Goal: Transaction & Acquisition: Book appointment/travel/reservation

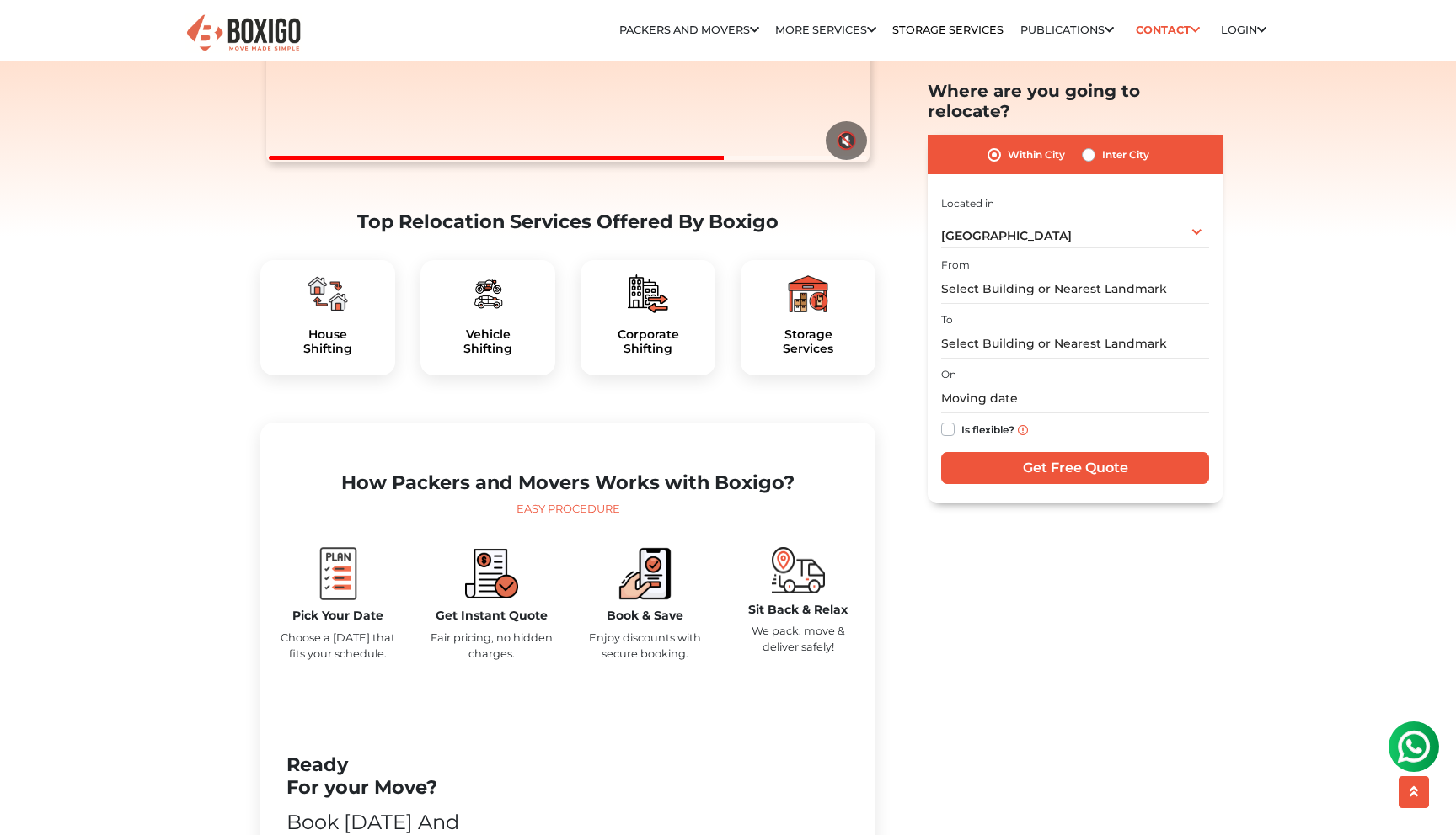
scroll to position [401, 0]
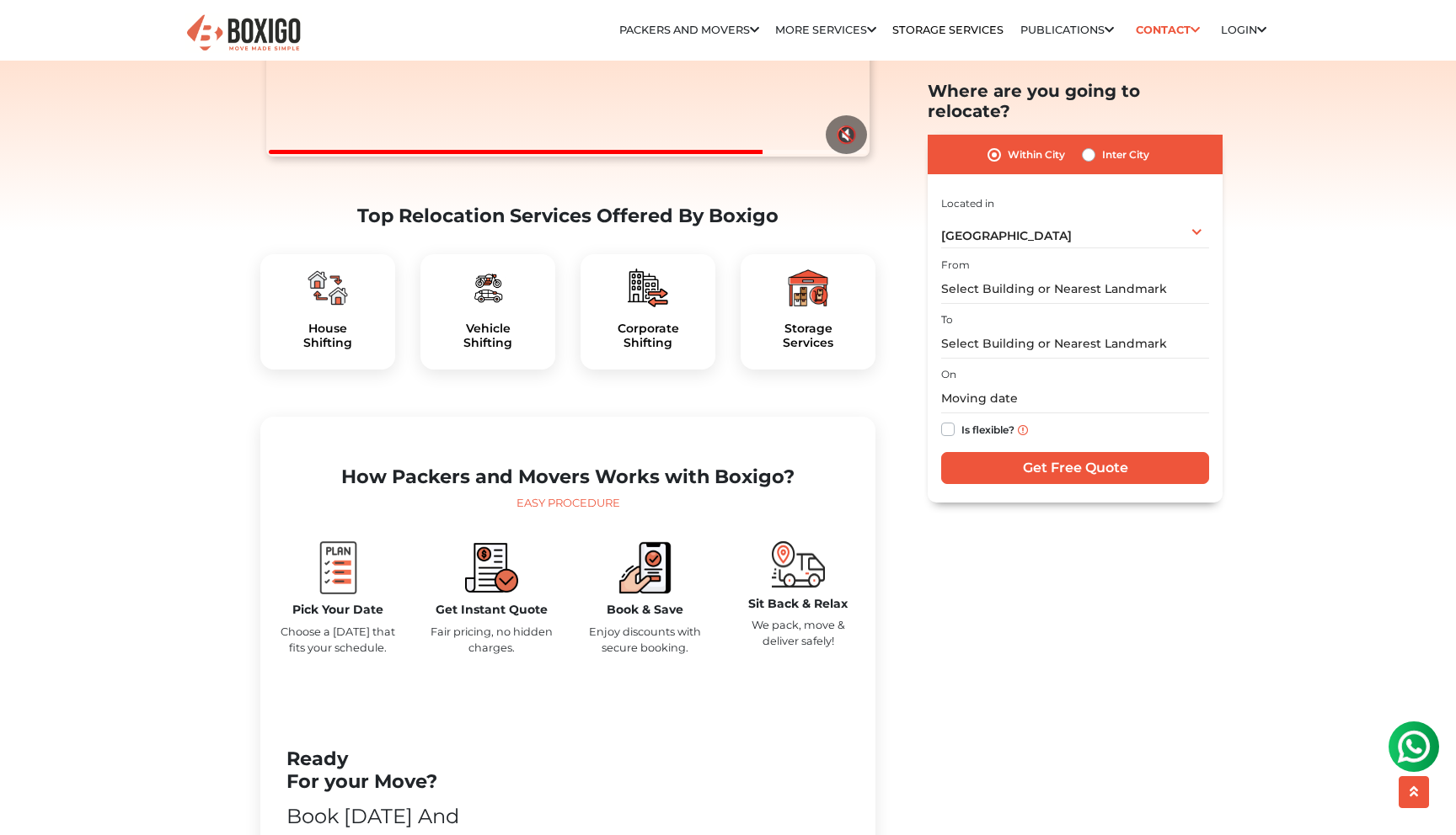
click at [337, 308] on img at bounding box center [328, 288] width 41 height 41
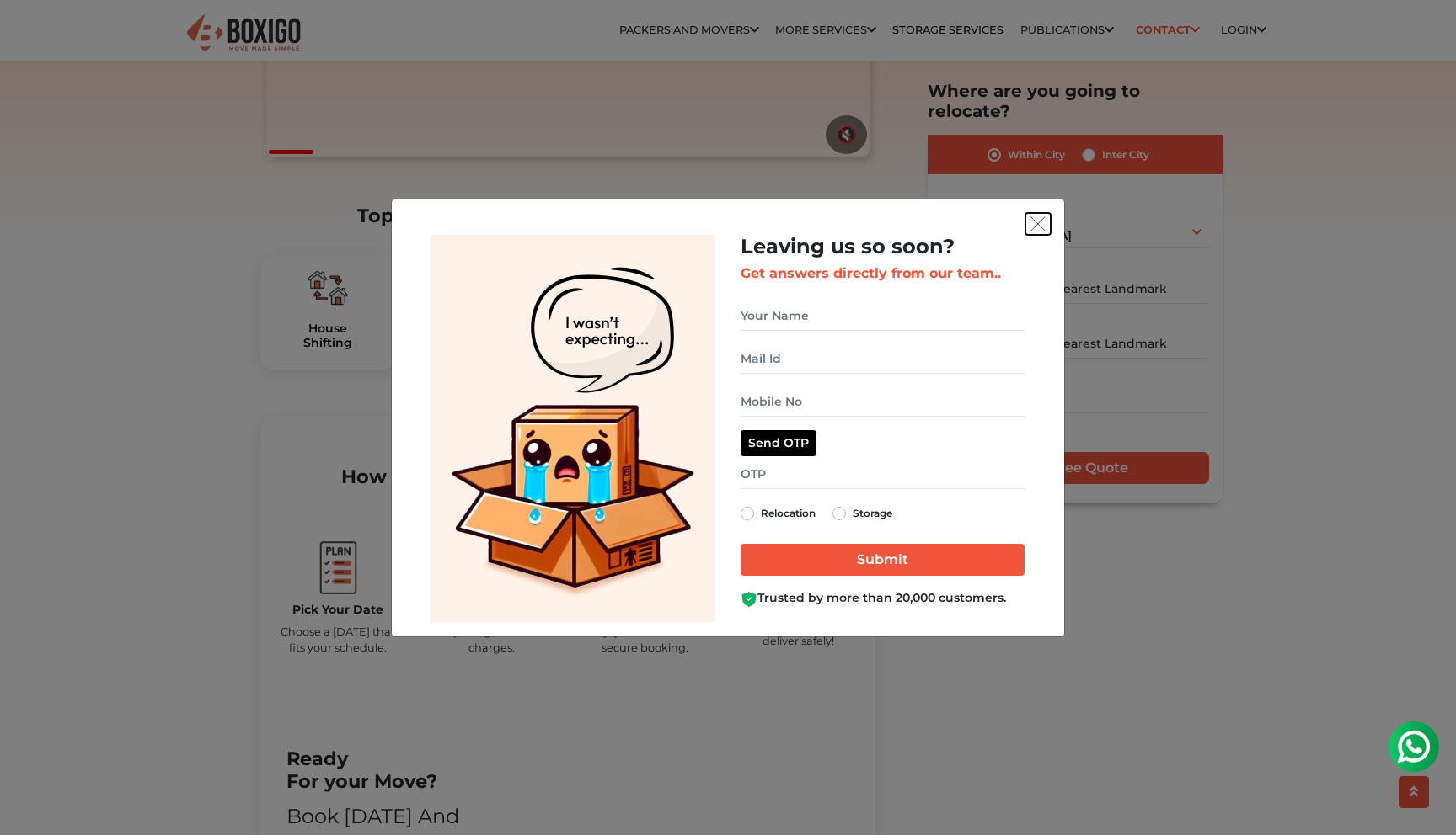
click at [1040, 222] on img "get free quote dialog" at bounding box center [1037, 223] width 15 height 15
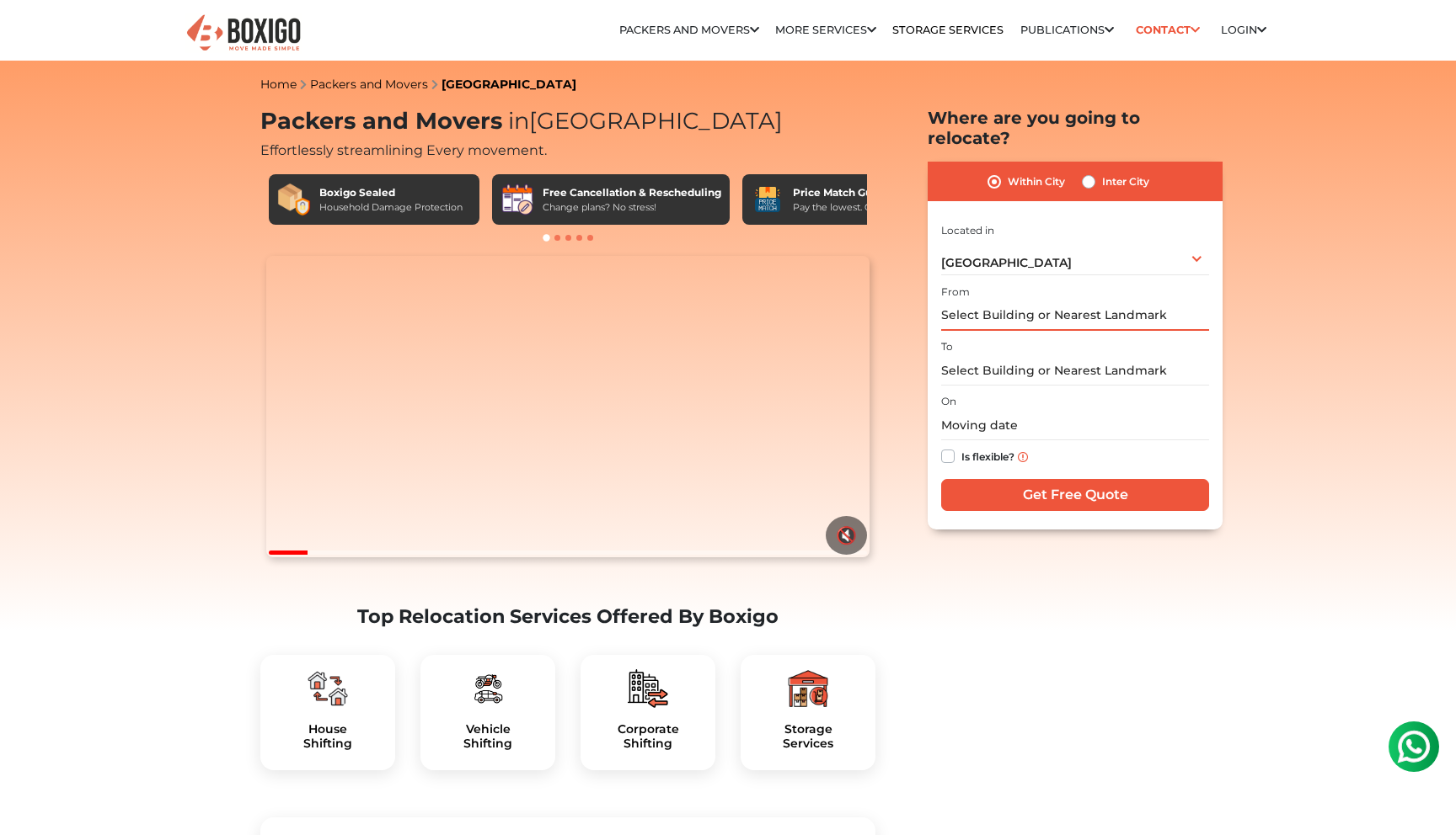
click at [999, 302] on input "text" at bounding box center [1075, 316] width 268 height 30
click at [1047, 240] on div "[GEOGRAPHIC_DATA] Select City [GEOGRAPHIC_DATA] [GEOGRAPHIC_DATA] [GEOGRAPHIC_D…" at bounding box center [1075, 257] width 268 height 36
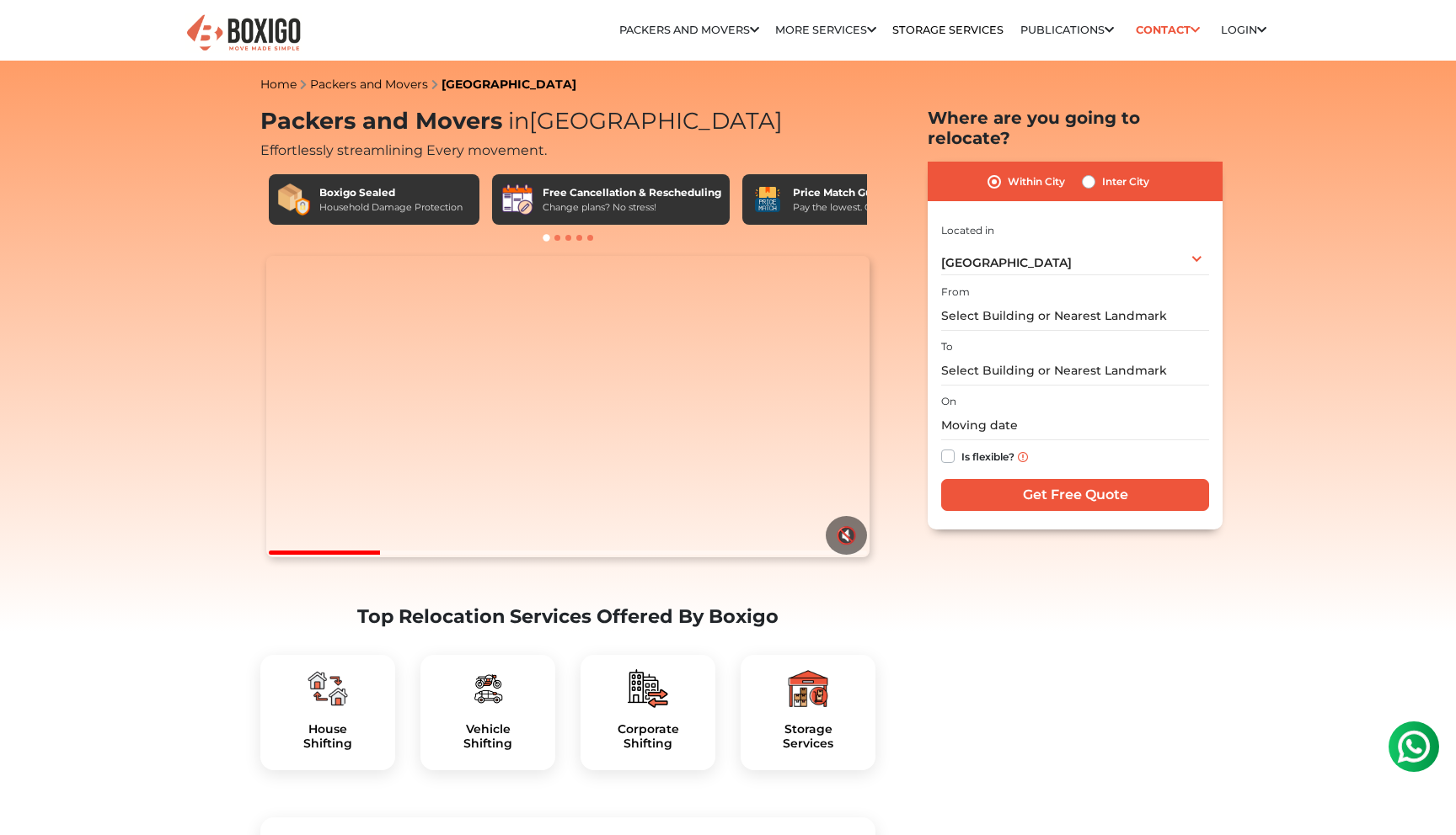
click at [1080, 162] on div "Within City Inter City" at bounding box center [1074, 182] width 295 height 40
click at [1102, 172] on label "Inter City" at bounding box center [1126, 182] width 47 height 20
click at [1087, 172] on input "Inter City" at bounding box center [1088, 180] width 14 height 17
radio input "true"
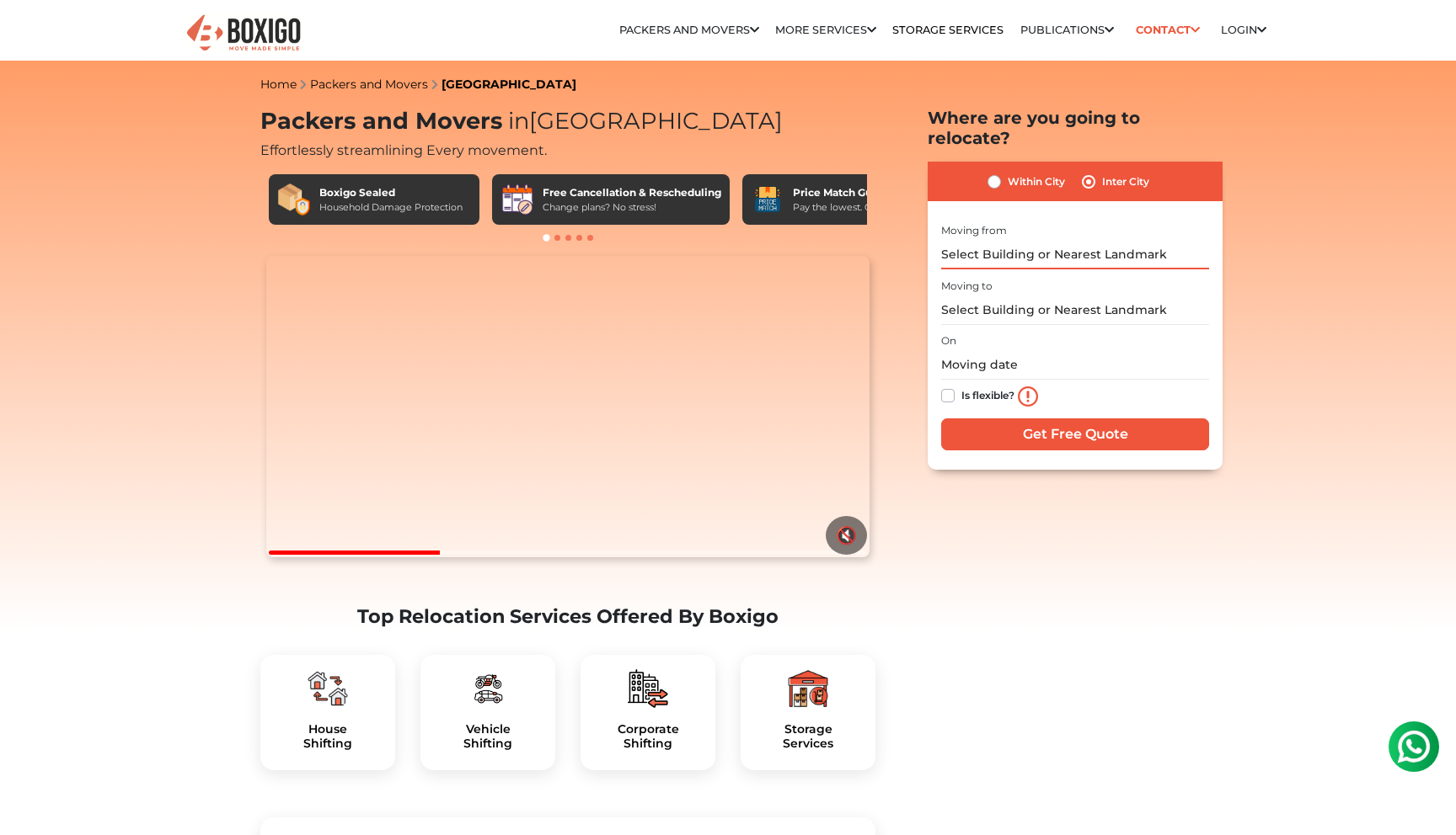
click at [1011, 240] on input "text" at bounding box center [1075, 255] width 268 height 30
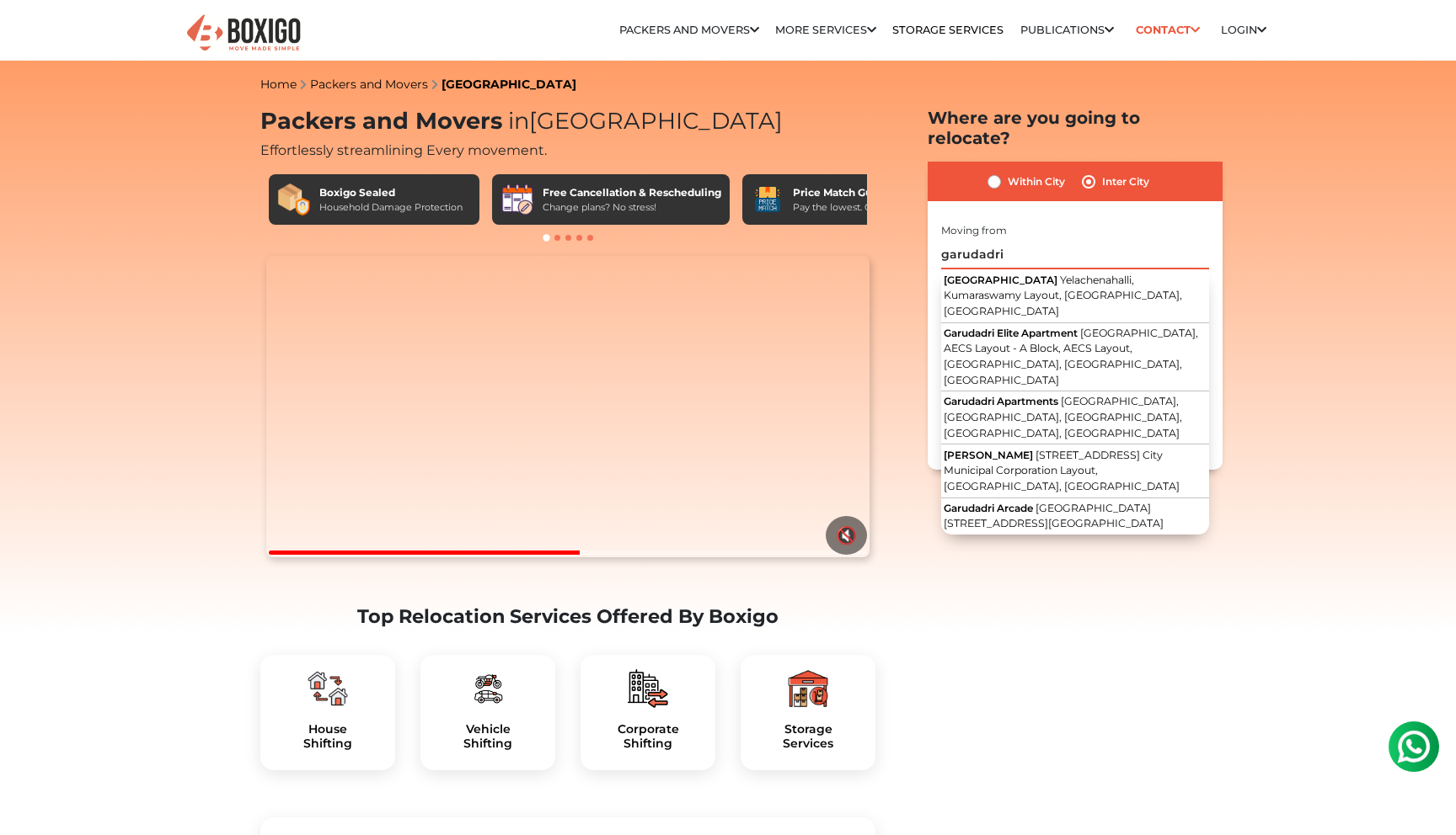
click at [1011, 240] on input "garudadri" at bounding box center [1075, 255] width 268 height 30
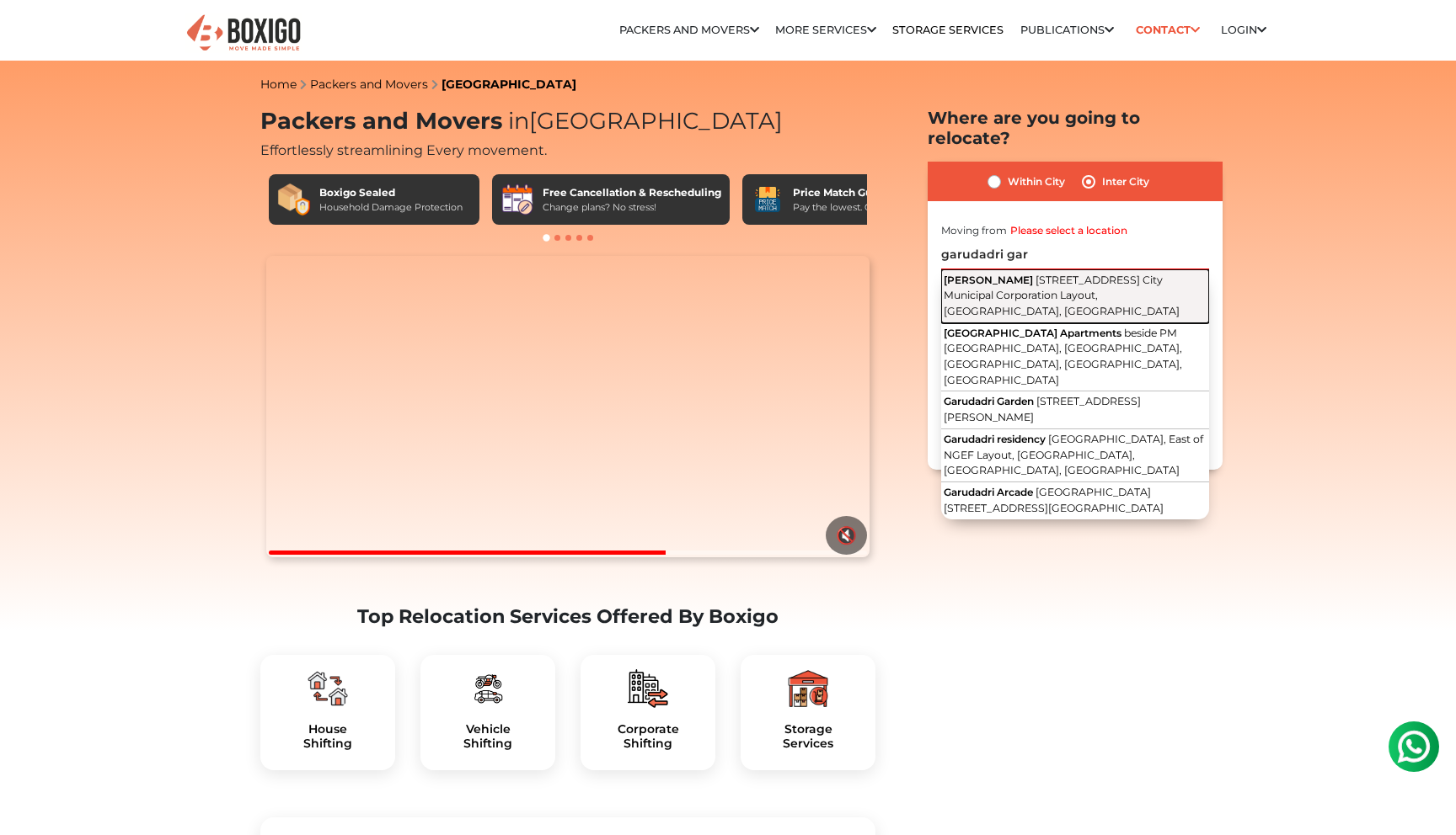
click at [1006, 269] on button "Garudadri Gardenia 10th Cross Rd, Narayana Nagar 2nd Block, Bangalore City Muni…" at bounding box center [1075, 295] width 268 height 53
type input "Garudadri Gardenia, 10th Cross Rd, Narayana Nagar 2nd Block, Bangalore City Mun…"
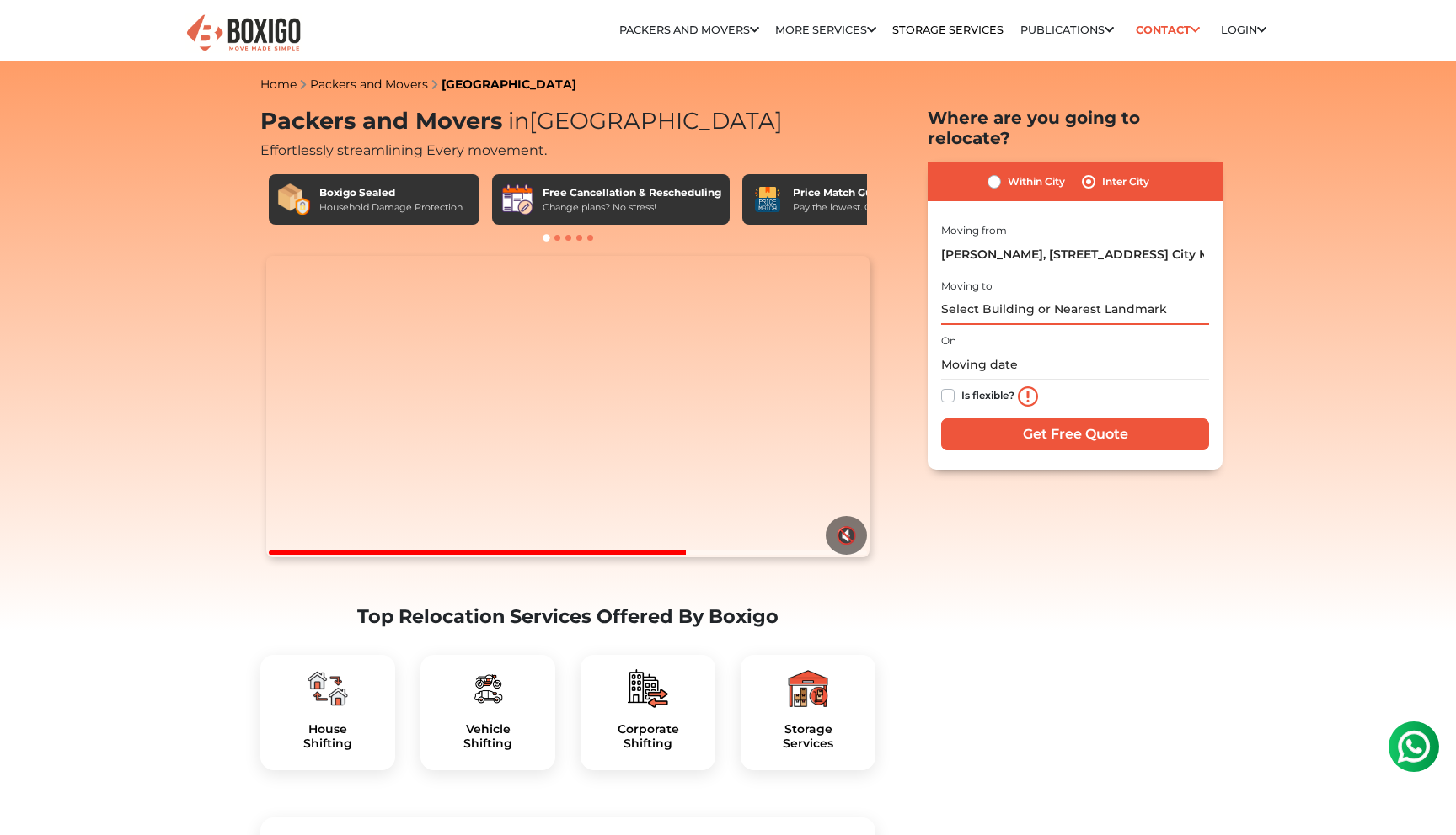
click at [1000, 295] on input "text" at bounding box center [1075, 310] width 268 height 30
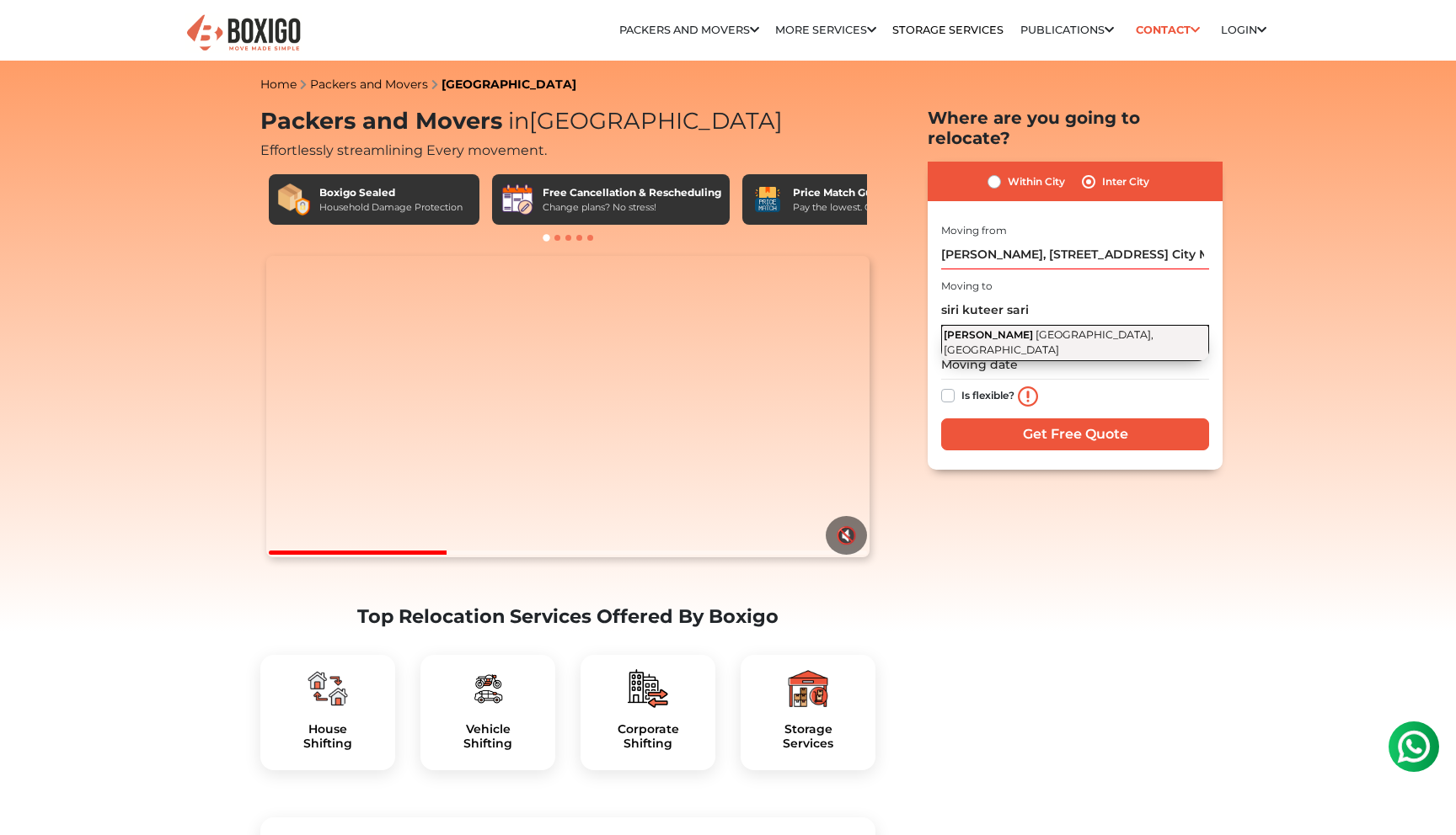
click at [1003, 328] on span "Sarika, Andhra Pradesh" at bounding box center [1048, 342] width 209 height 29
type input "Siri kuteer, Sarika, Andhra Pradesh"
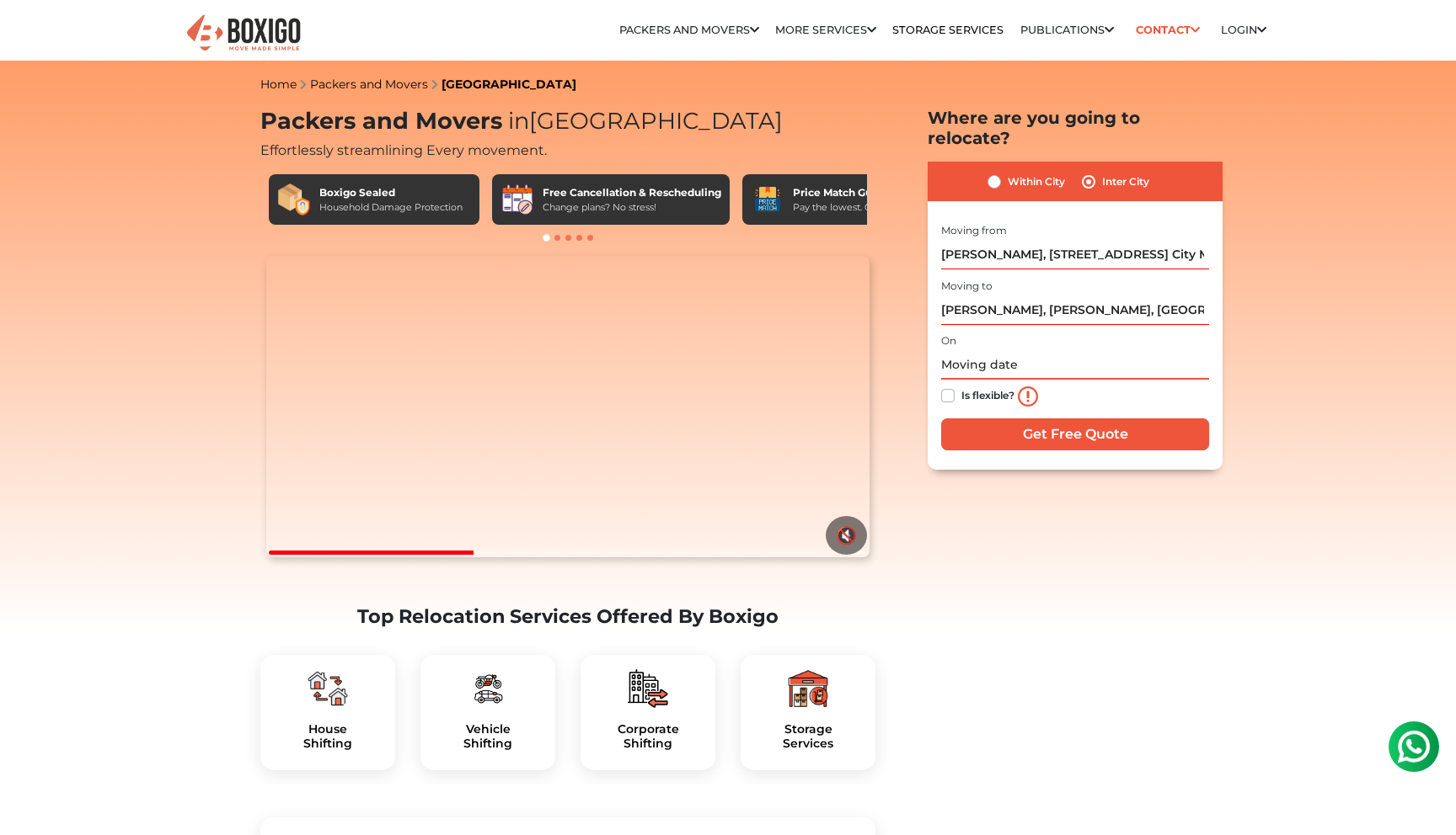
click at [994, 350] on input "text" at bounding box center [1075, 365] width 268 height 30
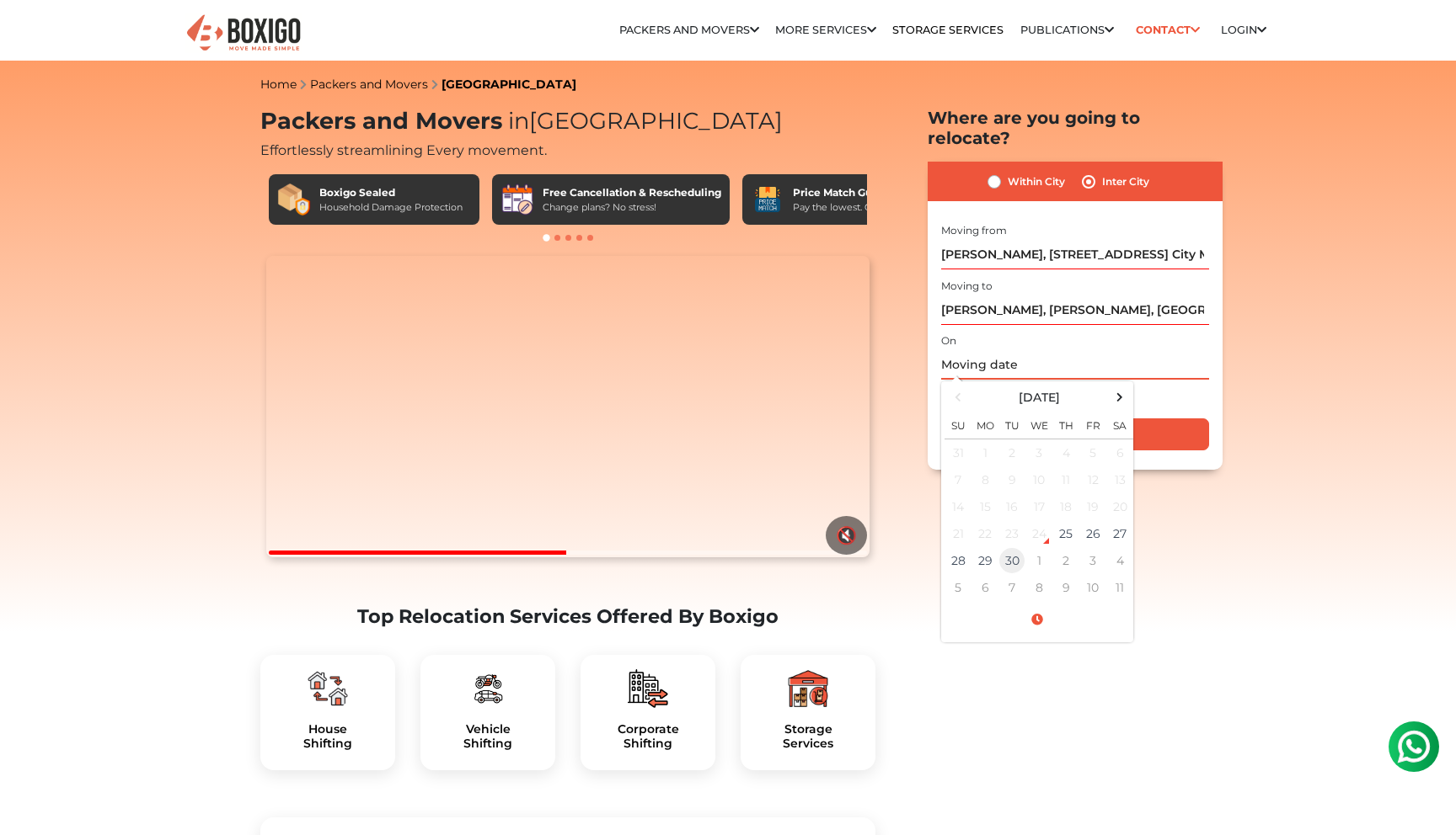
click at [1005, 547] on td "30" at bounding box center [1012, 560] width 27 height 27
click at [991, 547] on td "29" at bounding box center [985, 560] width 27 height 27
click at [1005, 547] on td "30" at bounding box center [1012, 560] width 27 height 27
type input "09/30/2025 12:00 AM"
click at [1172, 380] on div "Is flexible?" at bounding box center [1075, 396] width 268 height 34
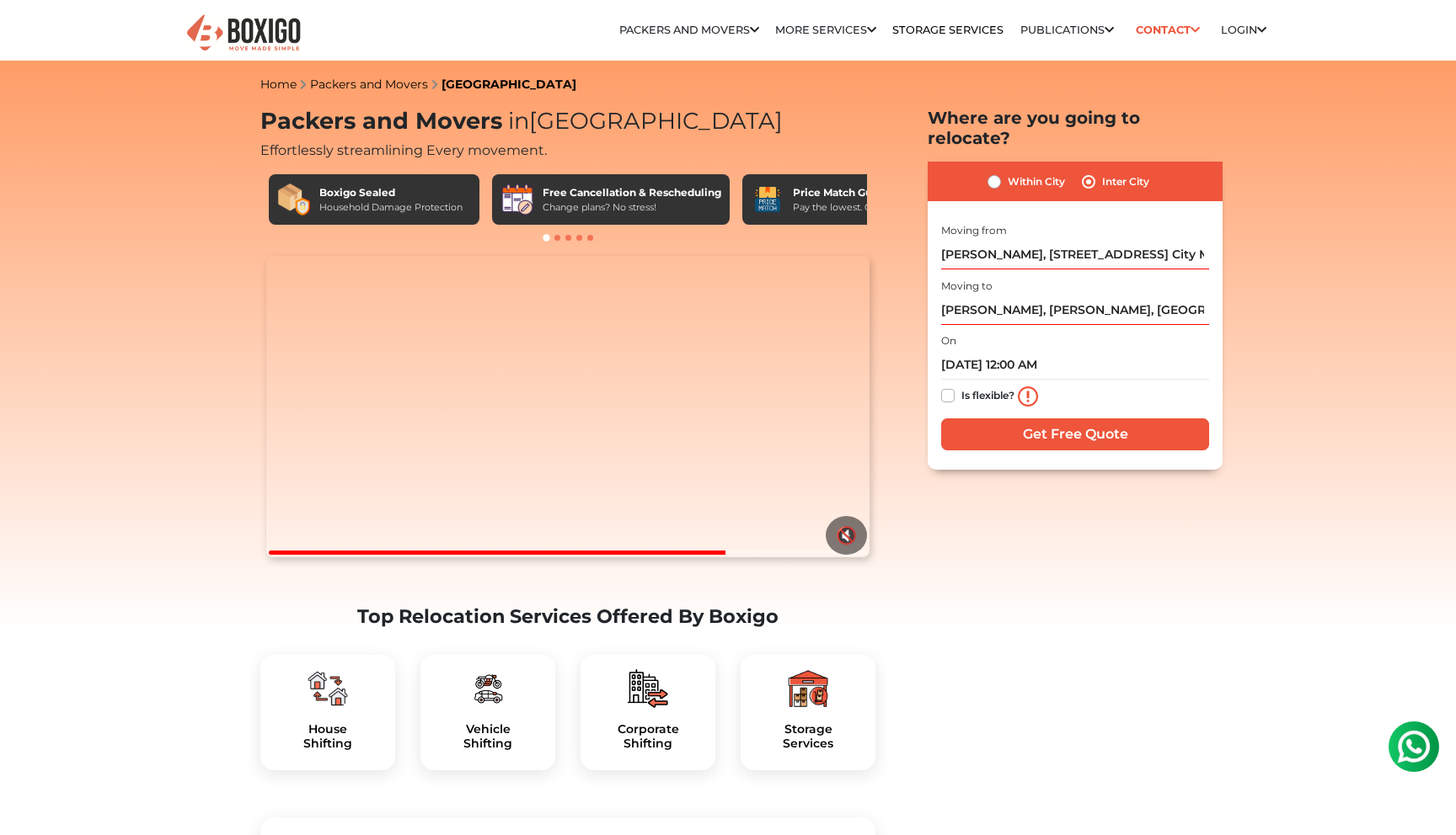
click at [961, 386] on label "Is flexible?" at bounding box center [987, 394] width 53 height 17
click at [949, 386] on input "Is flexible?" at bounding box center [948, 394] width 14 height 17
checkbox input "true"
click at [1028, 424] on input "Get Free Quote" at bounding box center [1075, 434] width 268 height 32
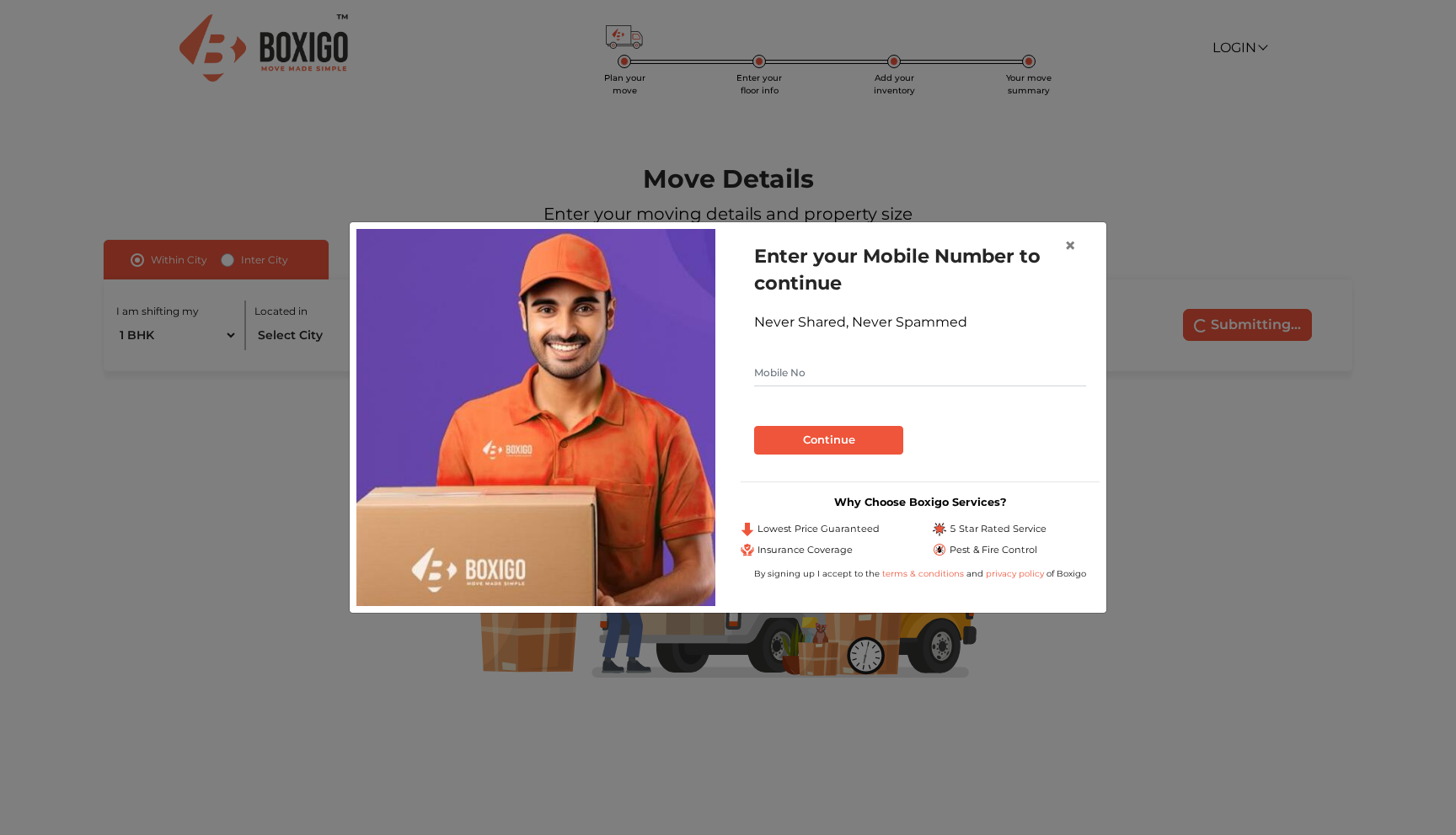
click at [873, 356] on form "Enter your Mobile Number to continue Never Shared, Never Spammed Continue" at bounding box center [920, 348] width 332 height 212
click at [841, 374] on input "text" at bounding box center [920, 373] width 332 height 27
type input "9094948484"
click at [824, 451] on button "Continue" at bounding box center [828, 440] width 150 height 29
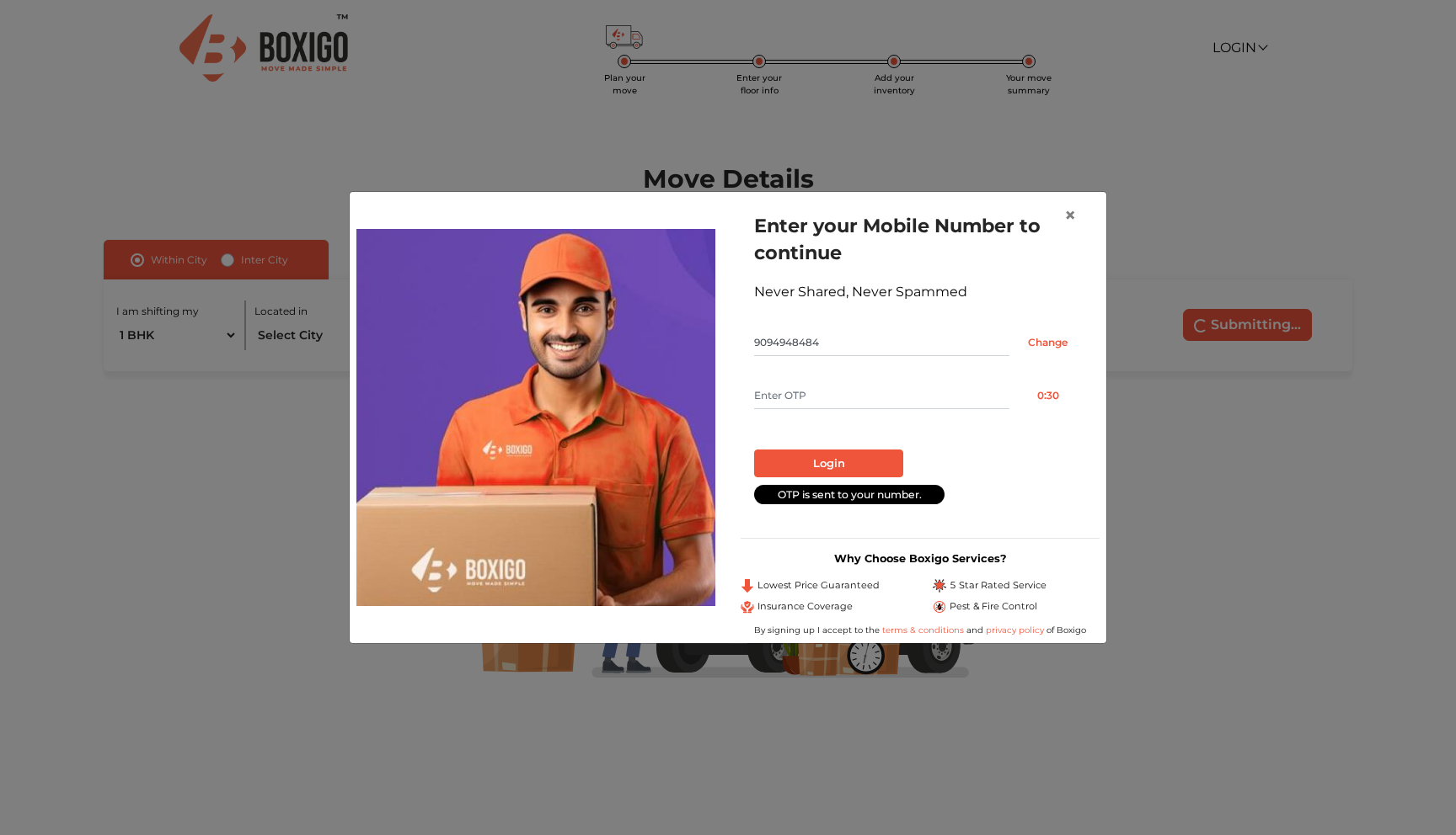
click at [815, 382] on input "text" at bounding box center [881, 395] width 256 height 27
type input "9594"
click at [817, 445] on div "Login" at bounding box center [920, 456] width 332 height 41
click at [822, 456] on button "Login" at bounding box center [828, 464] width 150 height 29
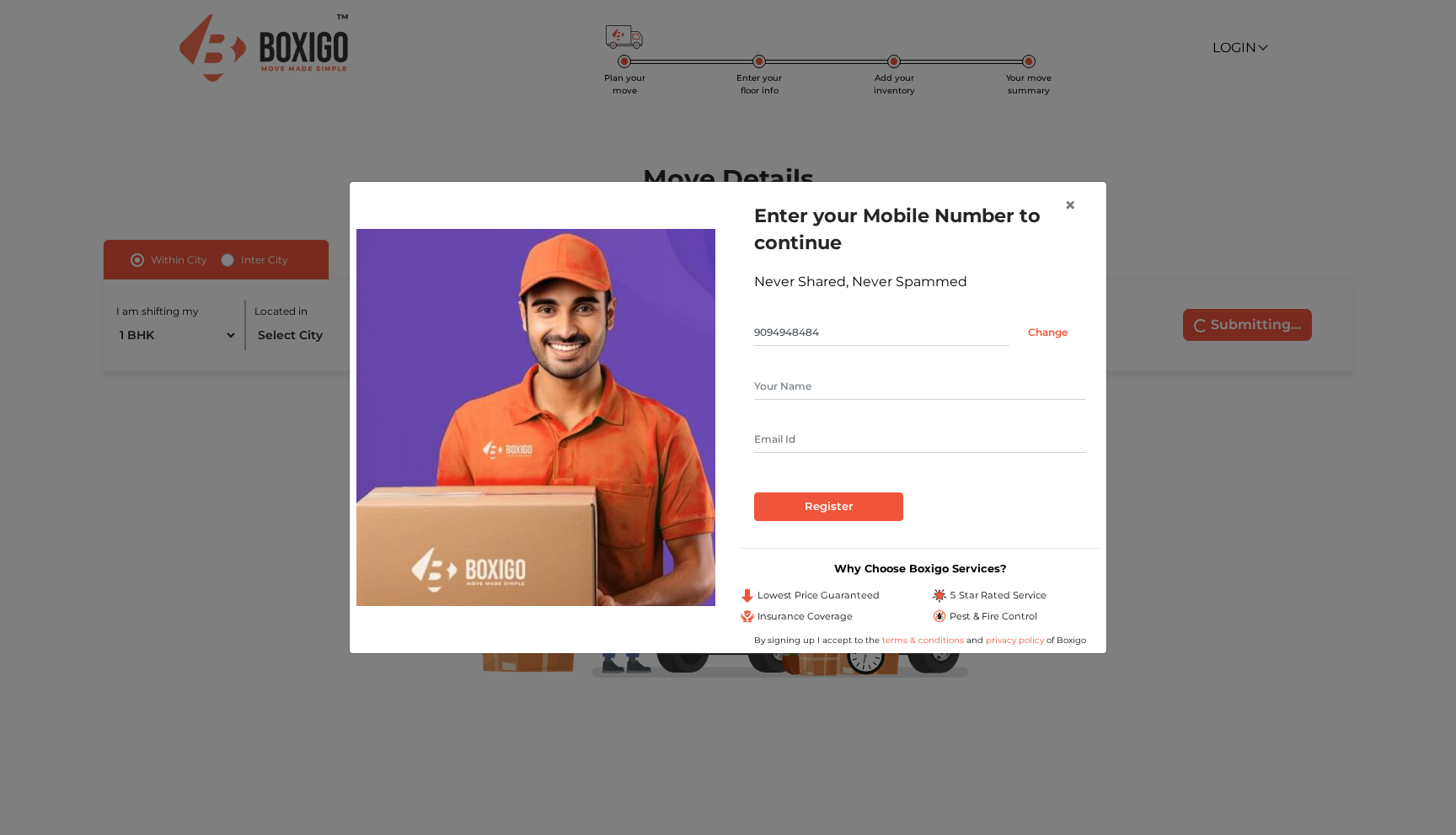
click at [829, 393] on input "text" at bounding box center [920, 386] width 332 height 27
type input "[PERSON_NAME] [PERSON_NAME]"
type input "[EMAIL_ADDRESS][DOMAIN_NAME]"
click at [855, 504] on input "Register" at bounding box center [828, 507] width 150 height 29
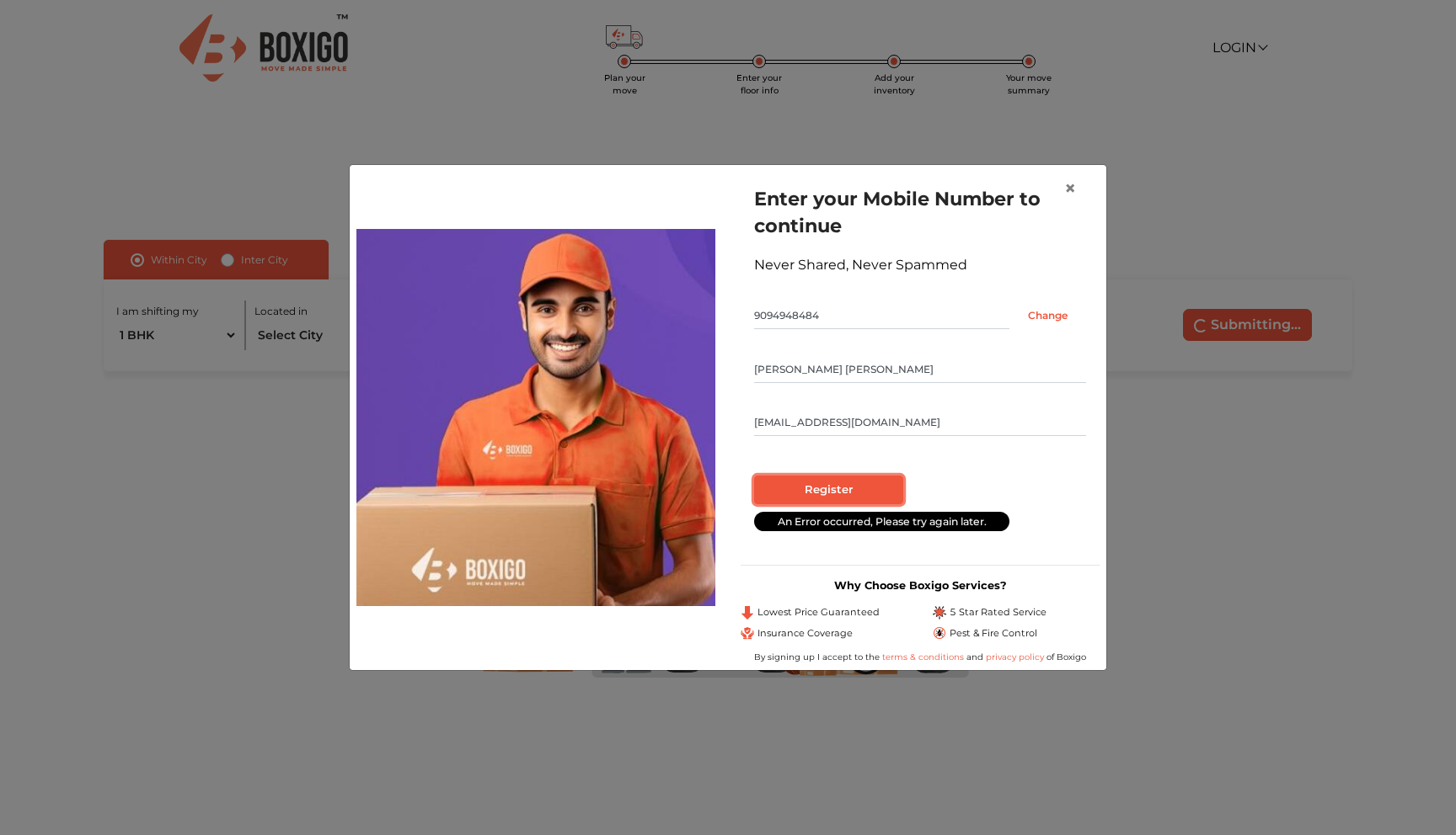
click at [854, 501] on input "Register" at bounding box center [828, 490] width 150 height 29
radio input "false"
radio input "true"
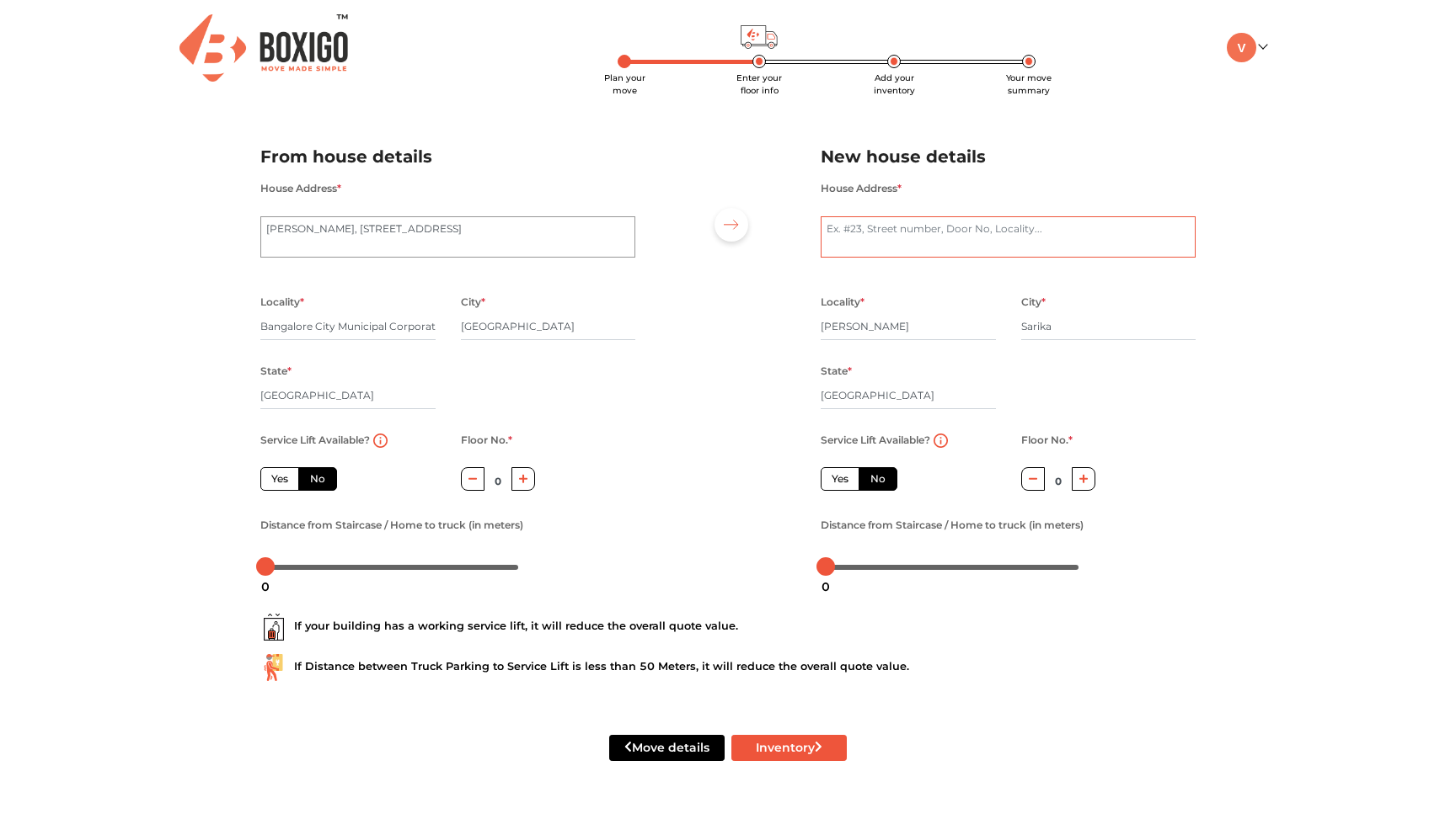
click at [919, 238] on textarea "House Address *" at bounding box center [1007, 237] width 375 height 42
type textarea "FF1, [PERSON_NAME], KVR estates, Sarika KVR estates"
click at [1260, 302] on div "Plan your move Enter your floor info Add your inventory Your move summary My Mo…" at bounding box center [728, 401] width 1456 height 802
click at [385, 328] on input "Bangalore City Municipal Corporation Layout" at bounding box center [348, 327] width 176 height 27
click at [534, 375] on div "Locality * Bangalore City Municipal Corporation Layout City * [GEOGRAPHIC_DATA]…" at bounding box center [448, 360] width 400 height 138
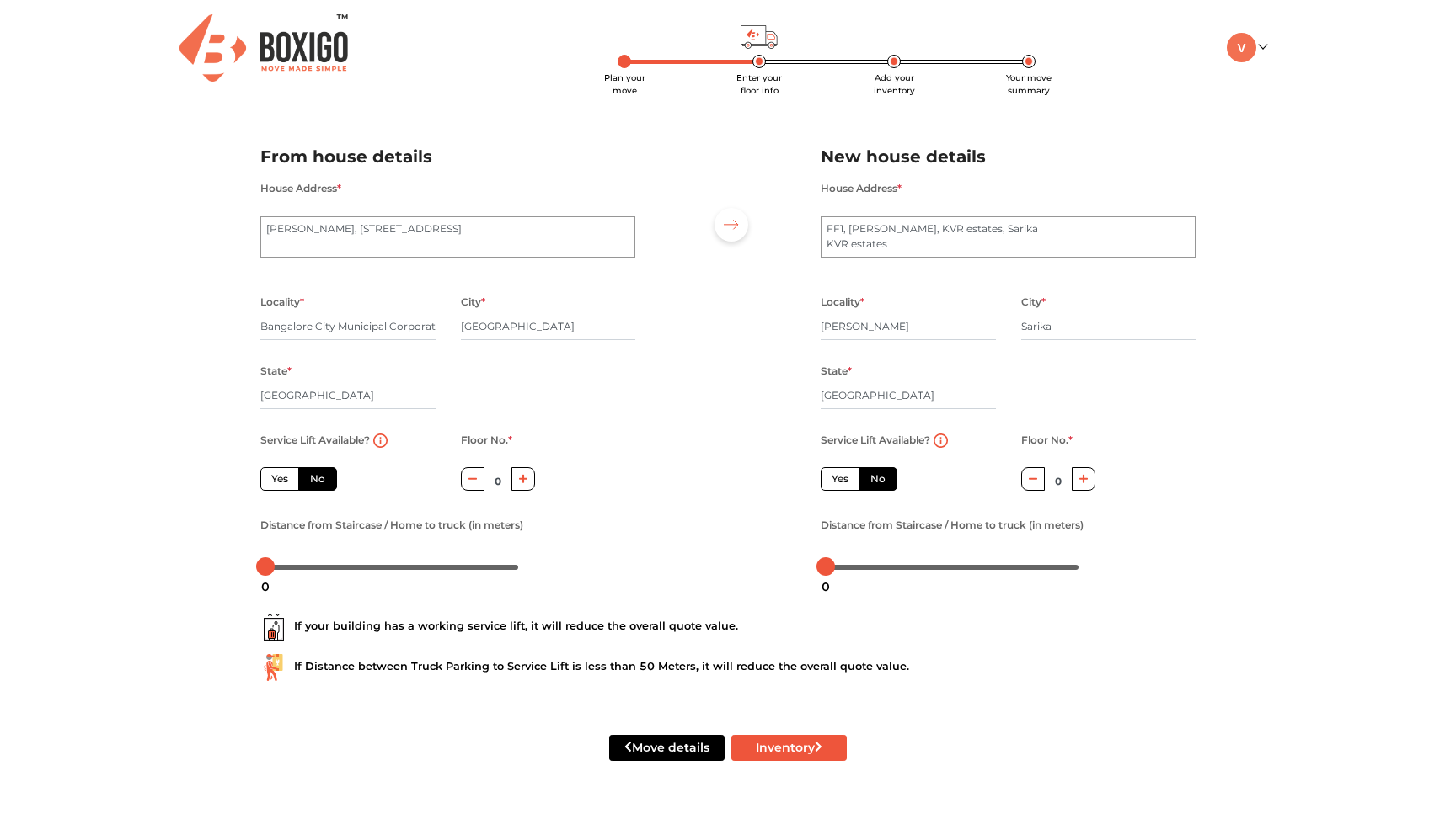
click at [838, 480] on label "Yes" at bounding box center [840, 479] width 39 height 23
click at [838, 480] on input "Yes" at bounding box center [837, 477] width 11 height 11
radio input "true"
radio input "false"
drag, startPoint x: 283, startPoint y: 485, endPoint x: 456, endPoint y: 466, distance: 174.0
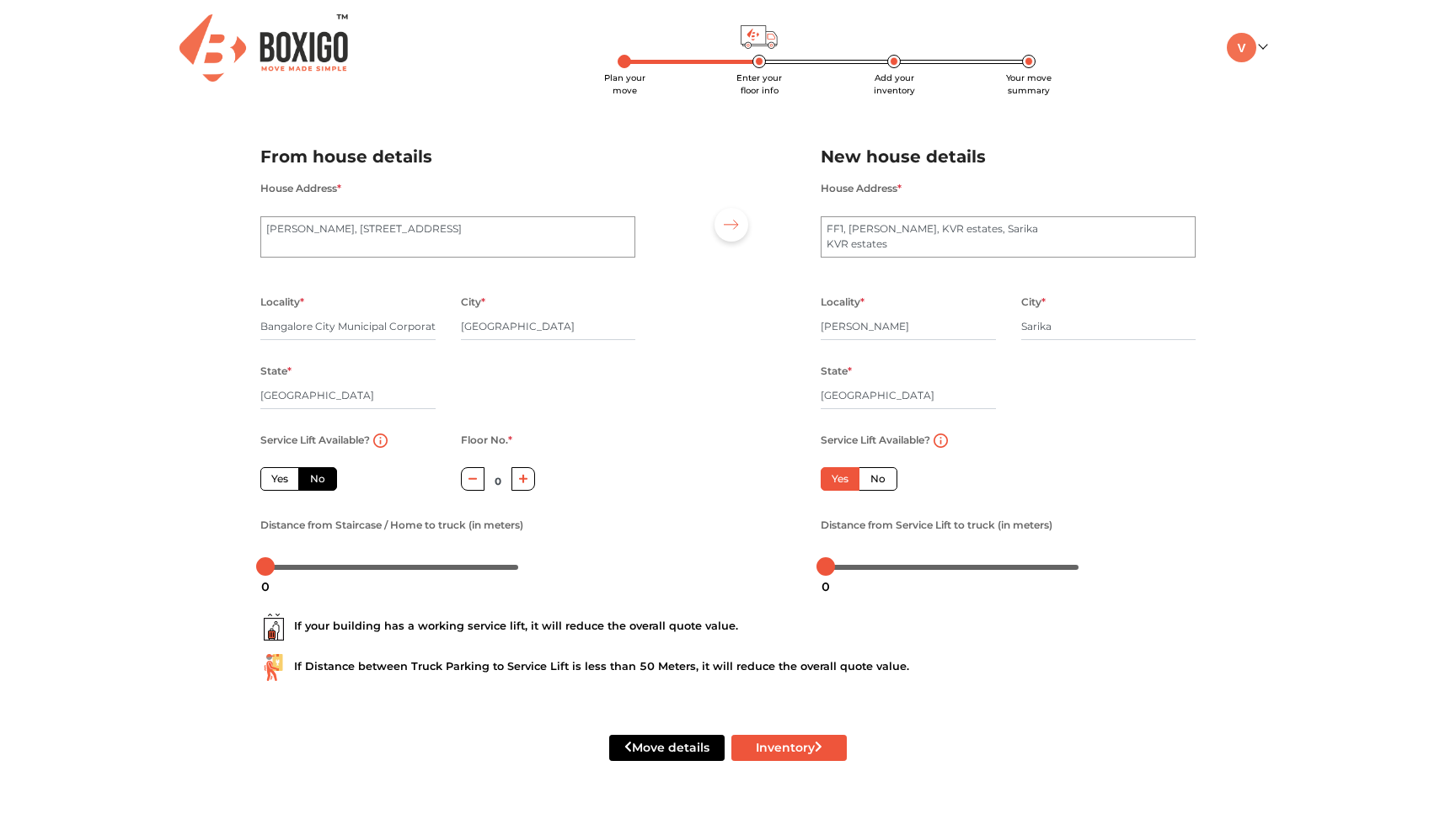
click at [456, 466] on div "Service Lift Available? Yes No Floor No. * 0 Distance from Staircase / Home to …" at bounding box center [448, 504] width 400 height 150
click at [781, 750] on button "Inventory" at bounding box center [788, 748] width 116 height 26
radio input "true"
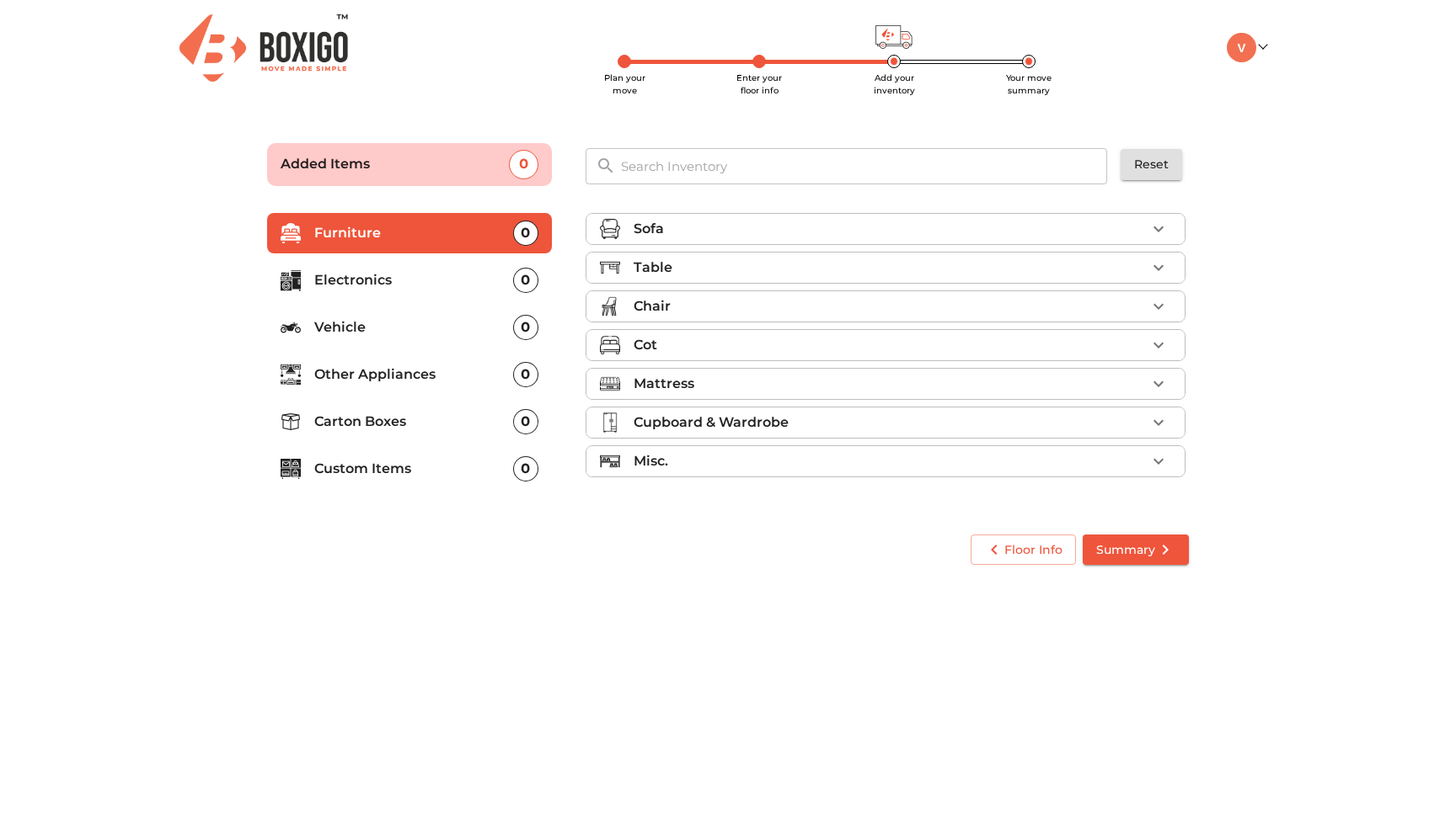
click at [845, 424] on div "Cupboard & Wardrobe" at bounding box center [889, 422] width 512 height 20
click at [1136, 491] on span "Add" at bounding box center [1144, 496] width 37 height 19
click at [1156, 420] on icon "button" at bounding box center [1158, 422] width 20 height 20
click at [1156, 263] on icon "button" at bounding box center [1158, 268] width 20 height 20
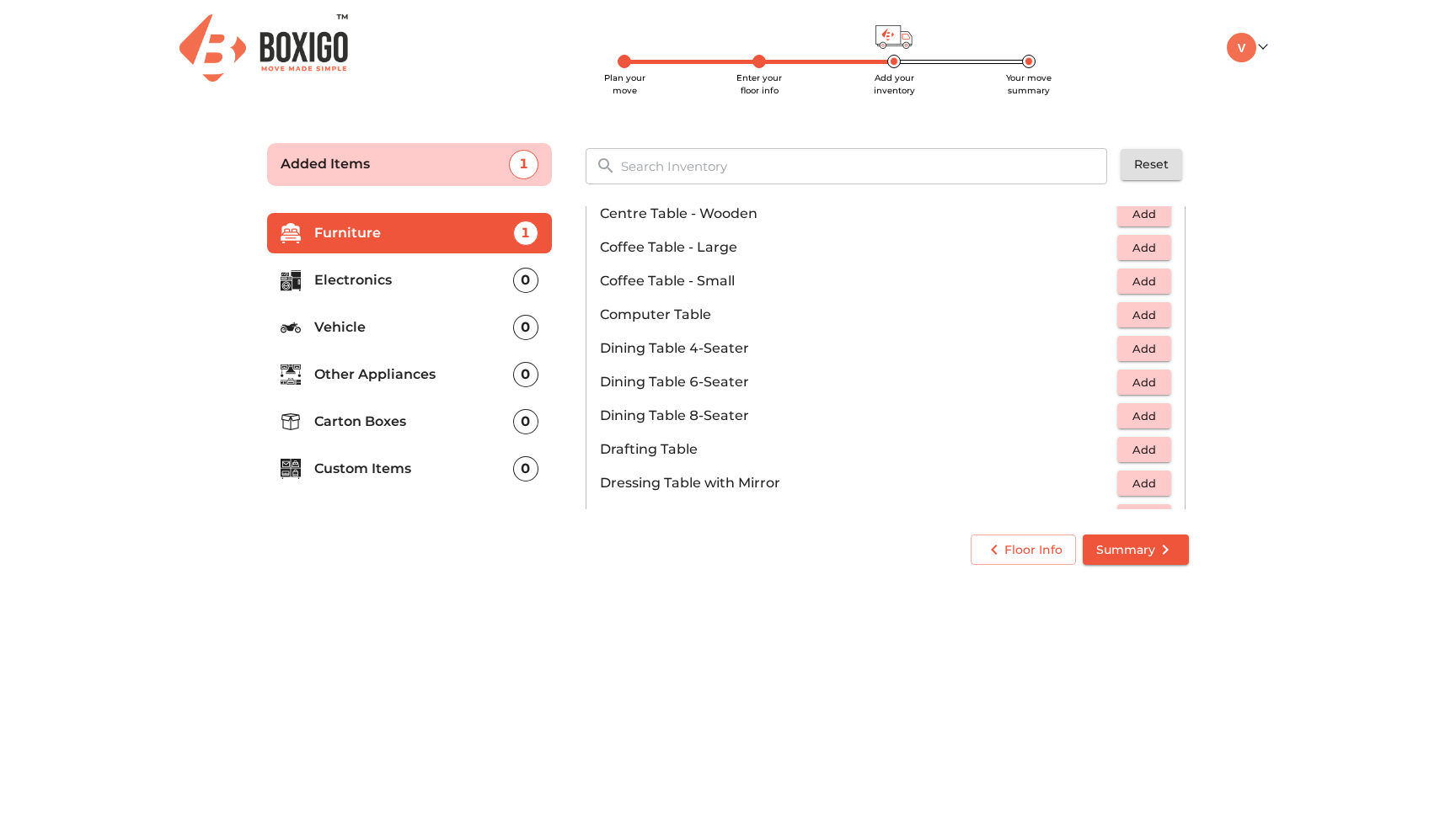
scroll to position [227, 0]
click at [1130, 356] on span "Add" at bounding box center [1144, 351] width 37 height 19
click at [681, 162] on input "text" at bounding box center [865, 167] width 508 height 36
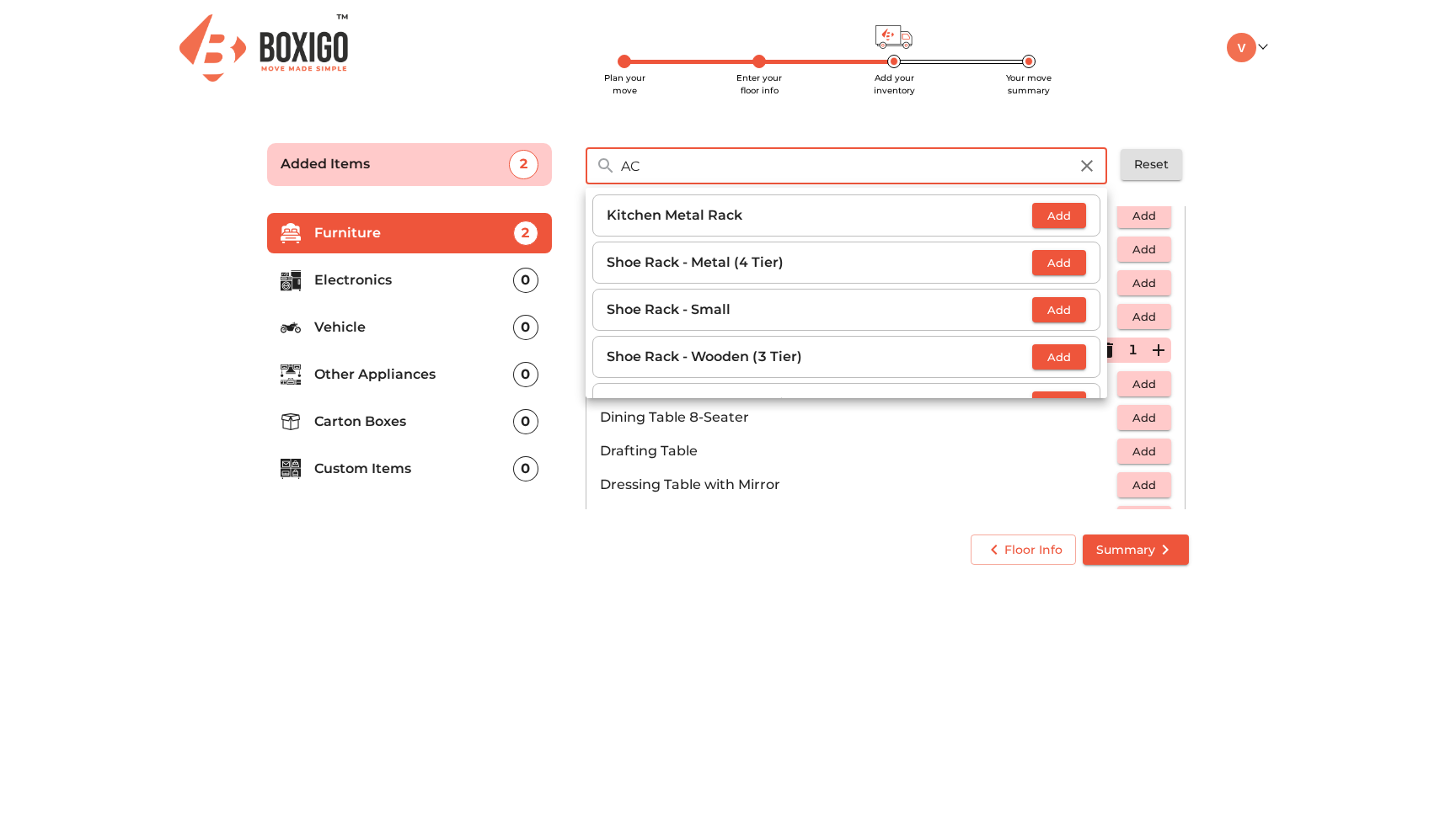
type input "AC"
click at [484, 376] on p "Other Appliances" at bounding box center [414, 374] width 199 height 20
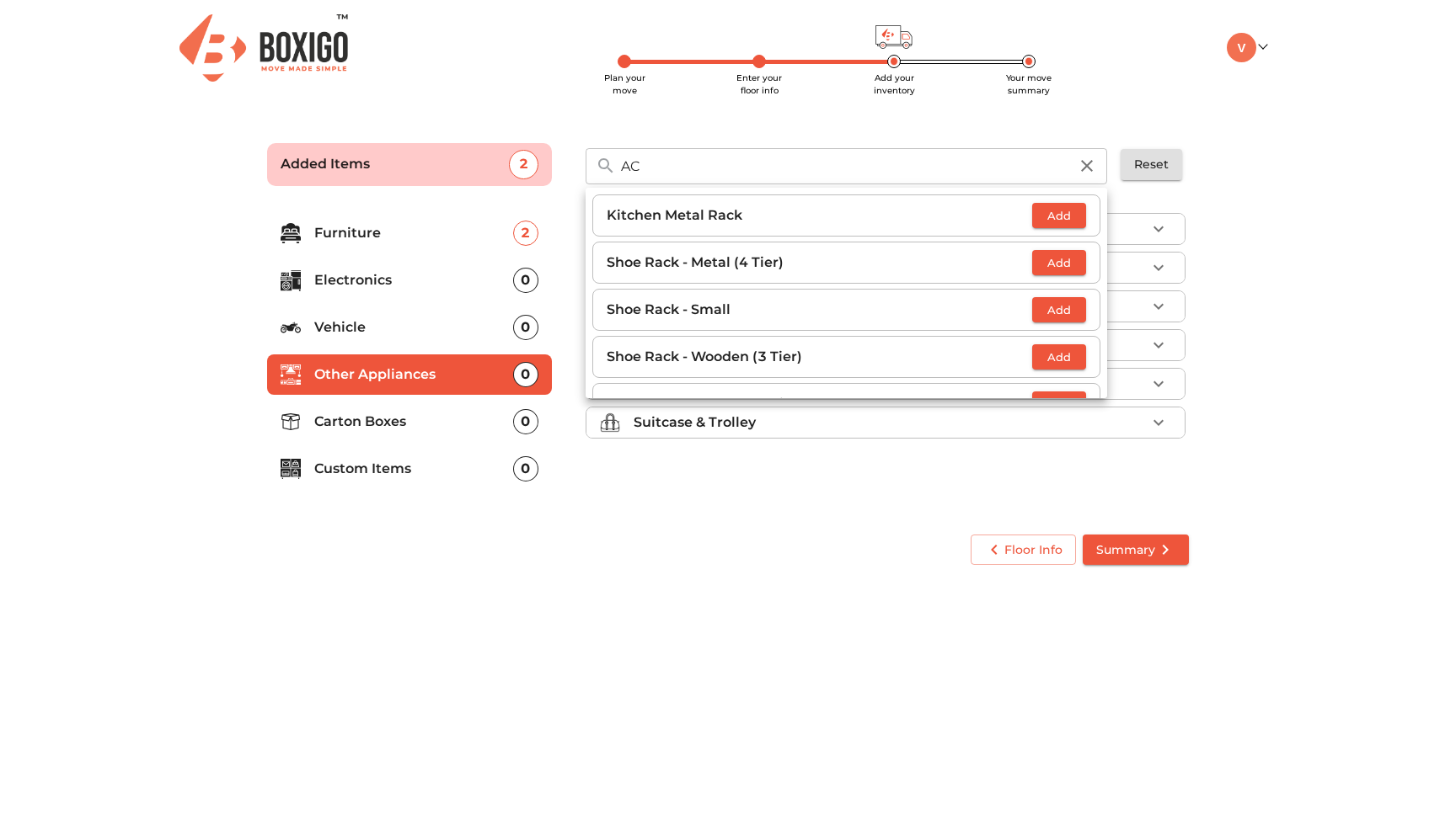
click at [404, 278] on p "Electronics" at bounding box center [414, 280] width 199 height 20
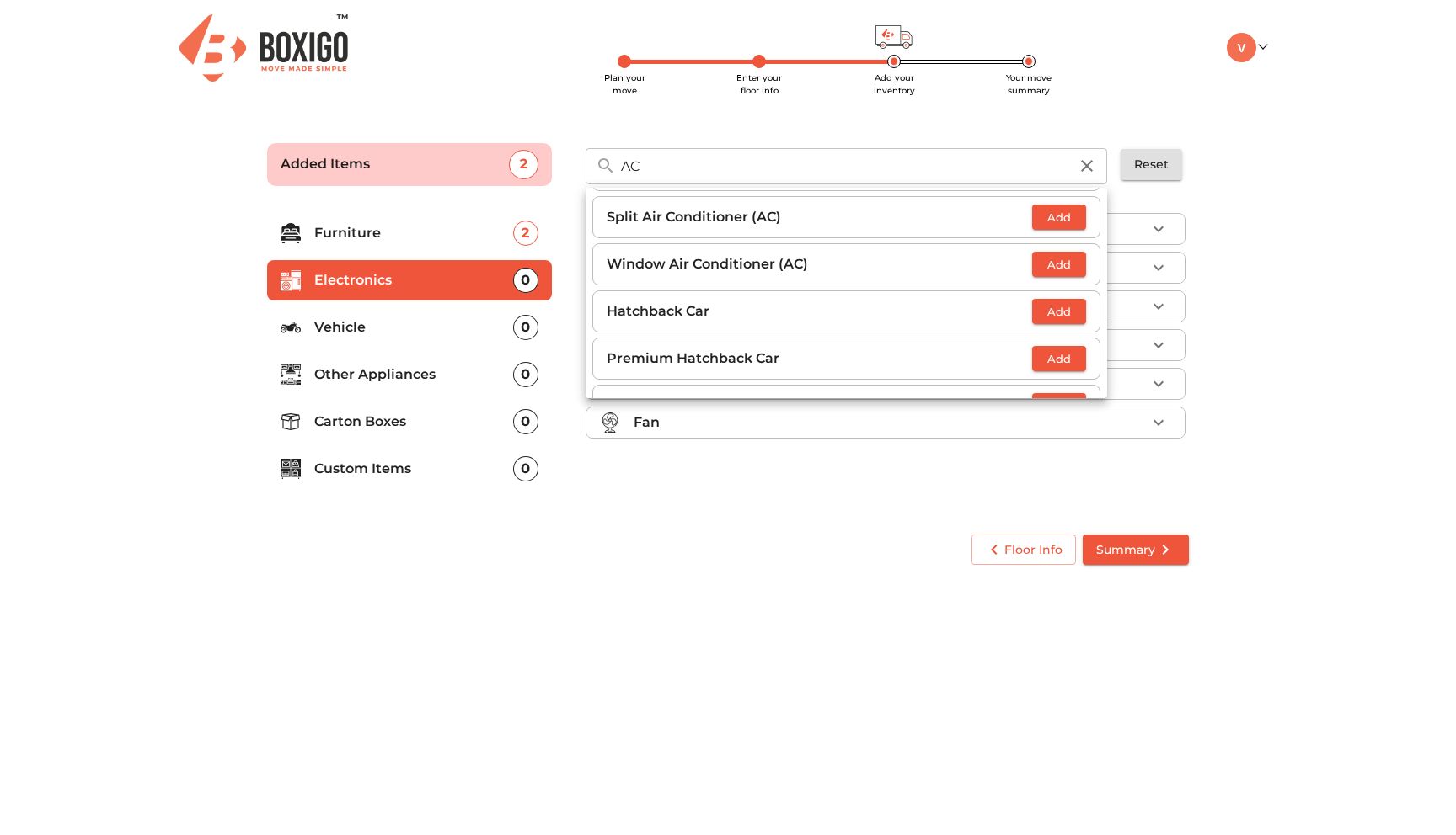
click at [661, 303] on p "Hatchback Car" at bounding box center [819, 311] width 425 height 20
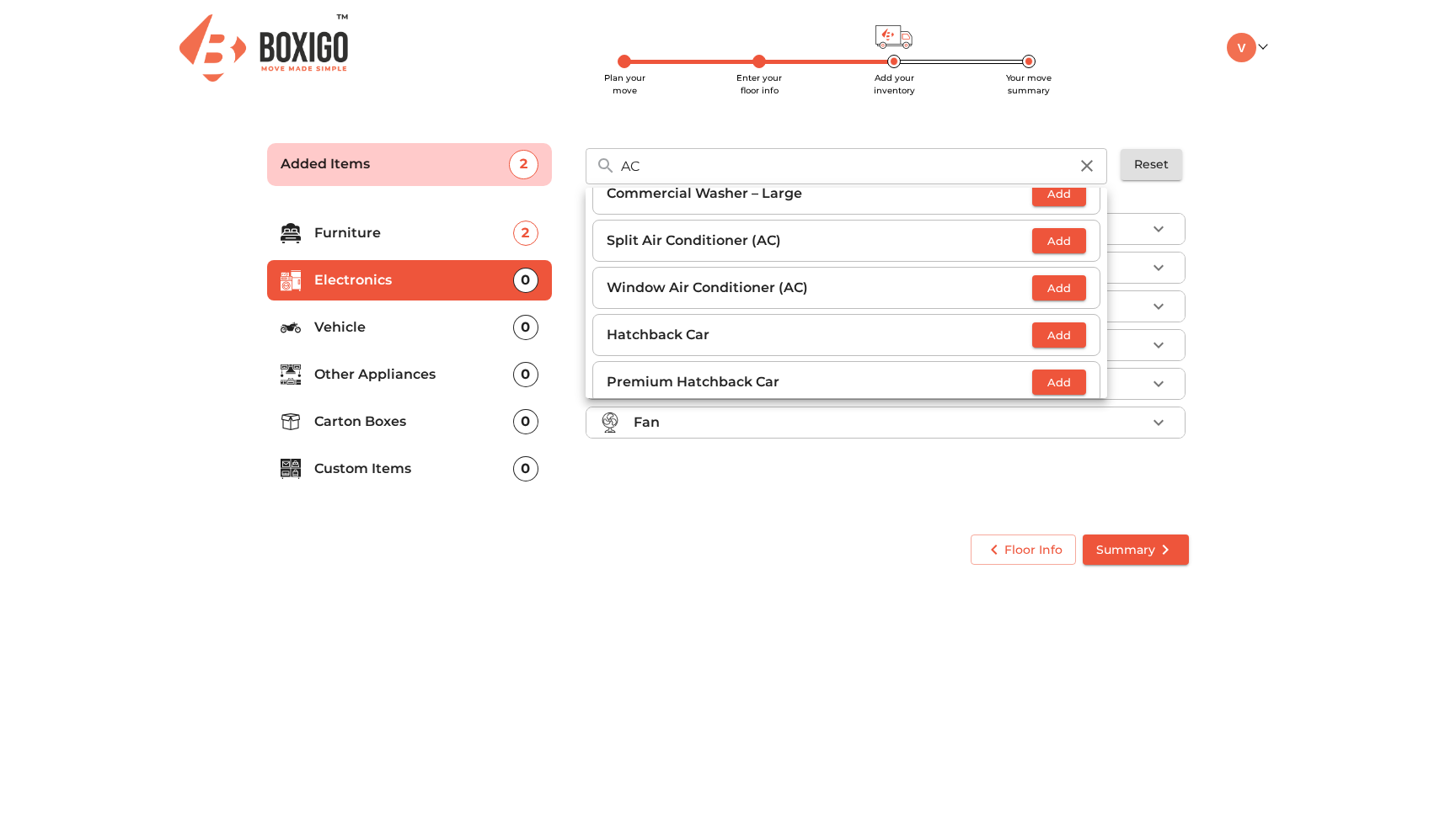
scroll to position [391, 0]
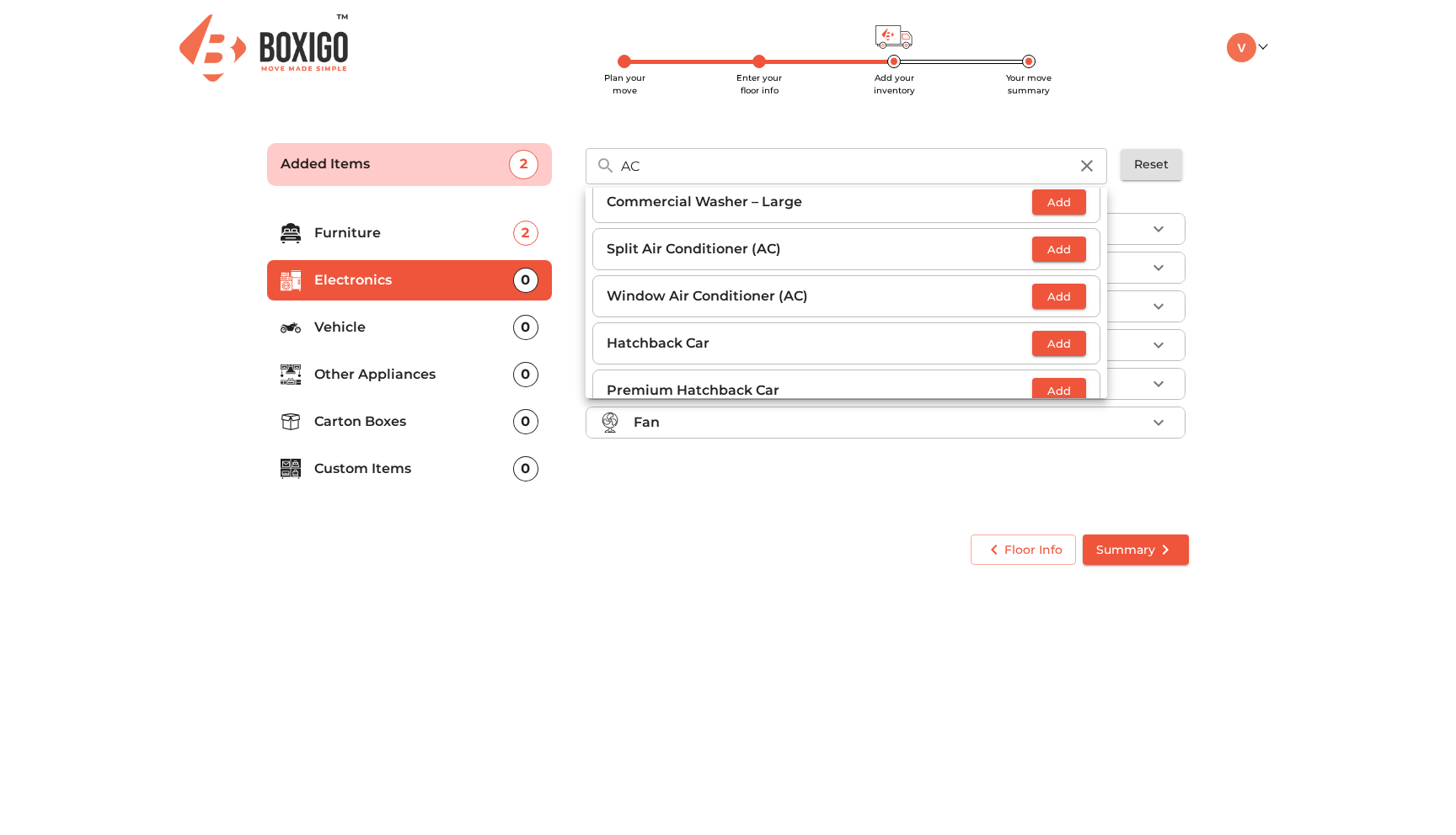
click at [1054, 255] on span "Add" at bounding box center [1059, 249] width 37 height 19
click at [1102, 484] on div "Television Refrigerator Washing machine Oven AC 1 Added Fan" at bounding box center [887, 359] width 616 height 318
click at [403, 365] on p "Other Appliances" at bounding box center [414, 374] width 199 height 20
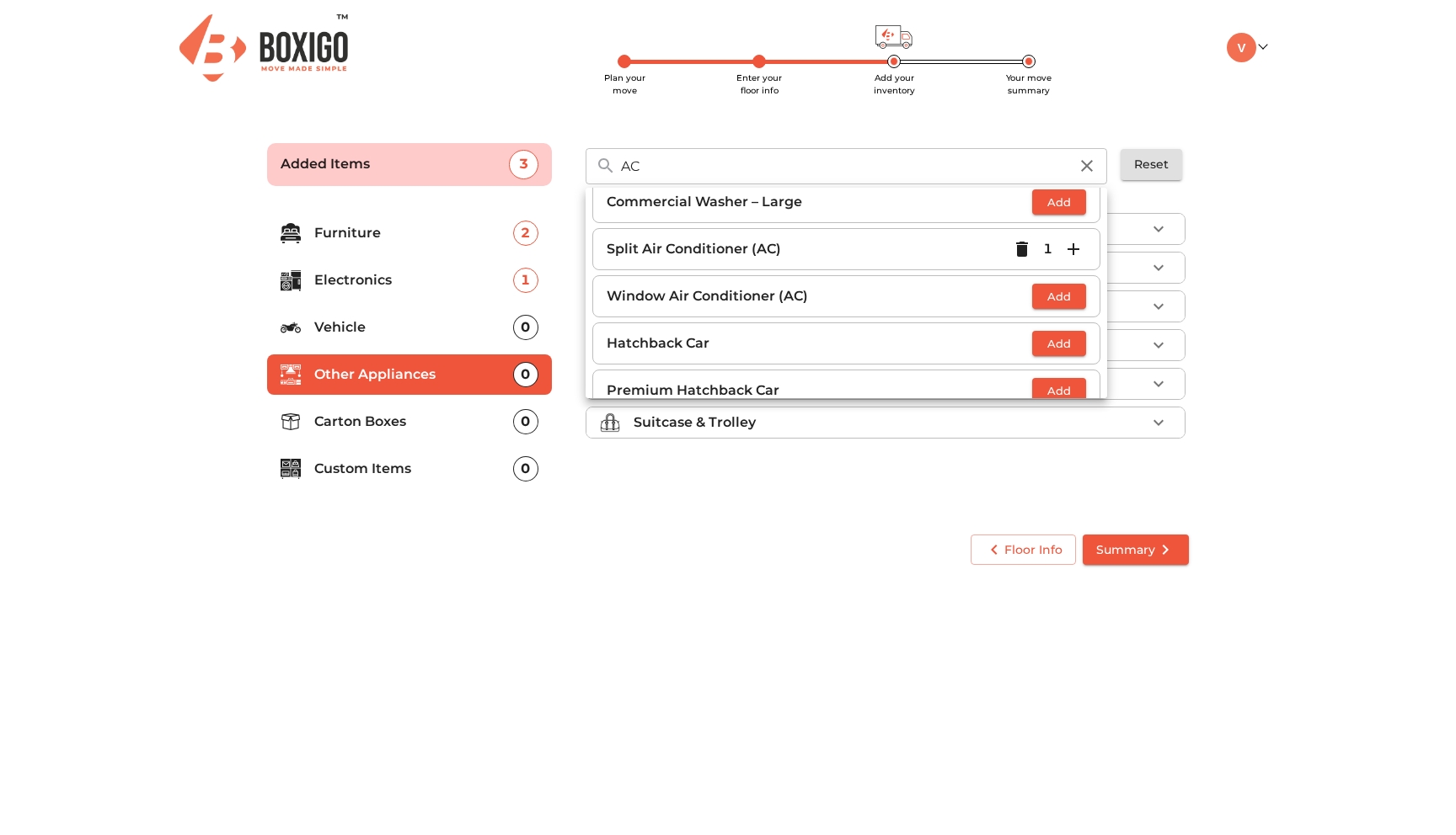
click at [396, 424] on p "Carton Boxes" at bounding box center [414, 421] width 199 height 20
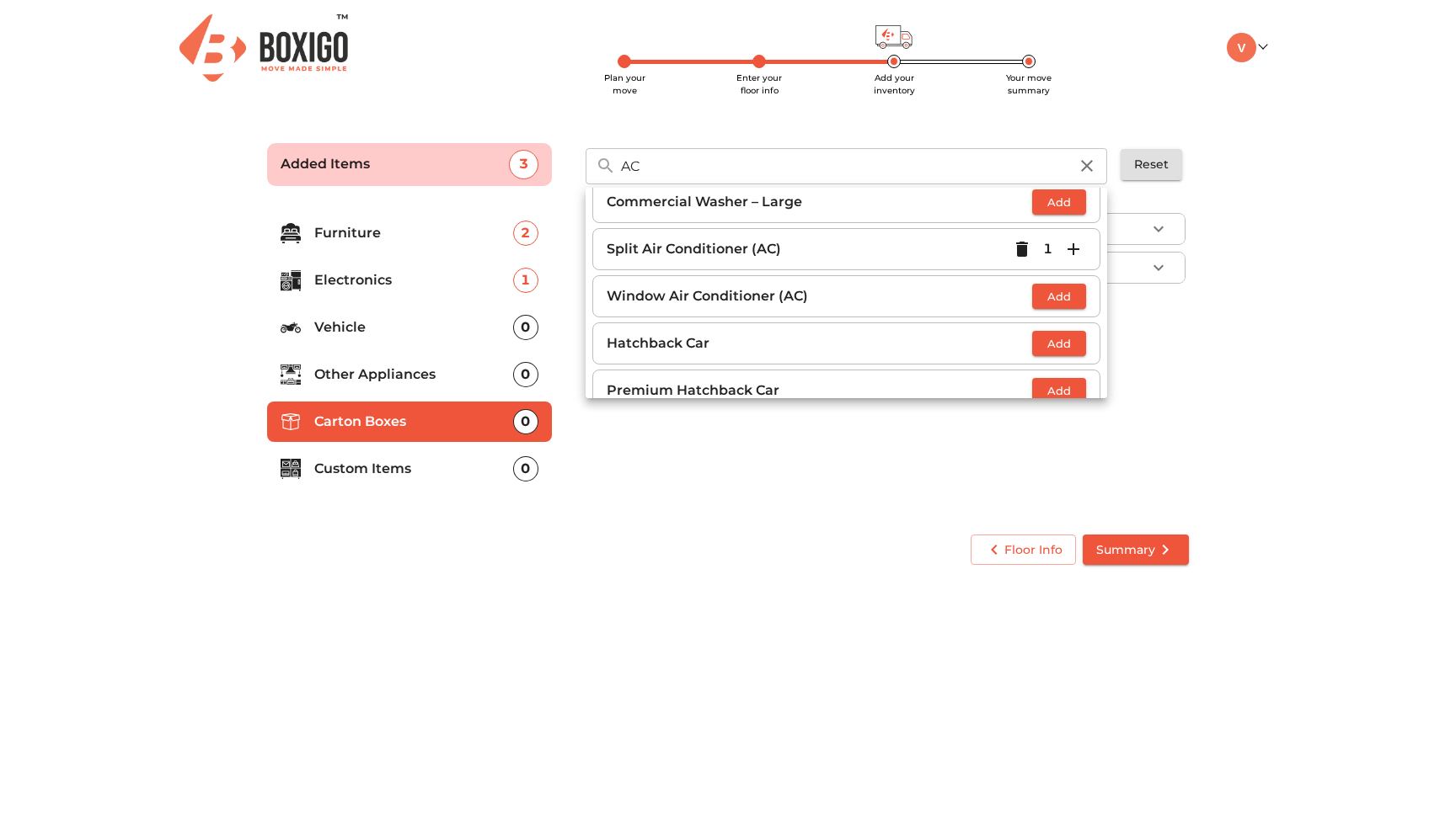
click at [396, 461] on p "Custom Items" at bounding box center [414, 468] width 199 height 20
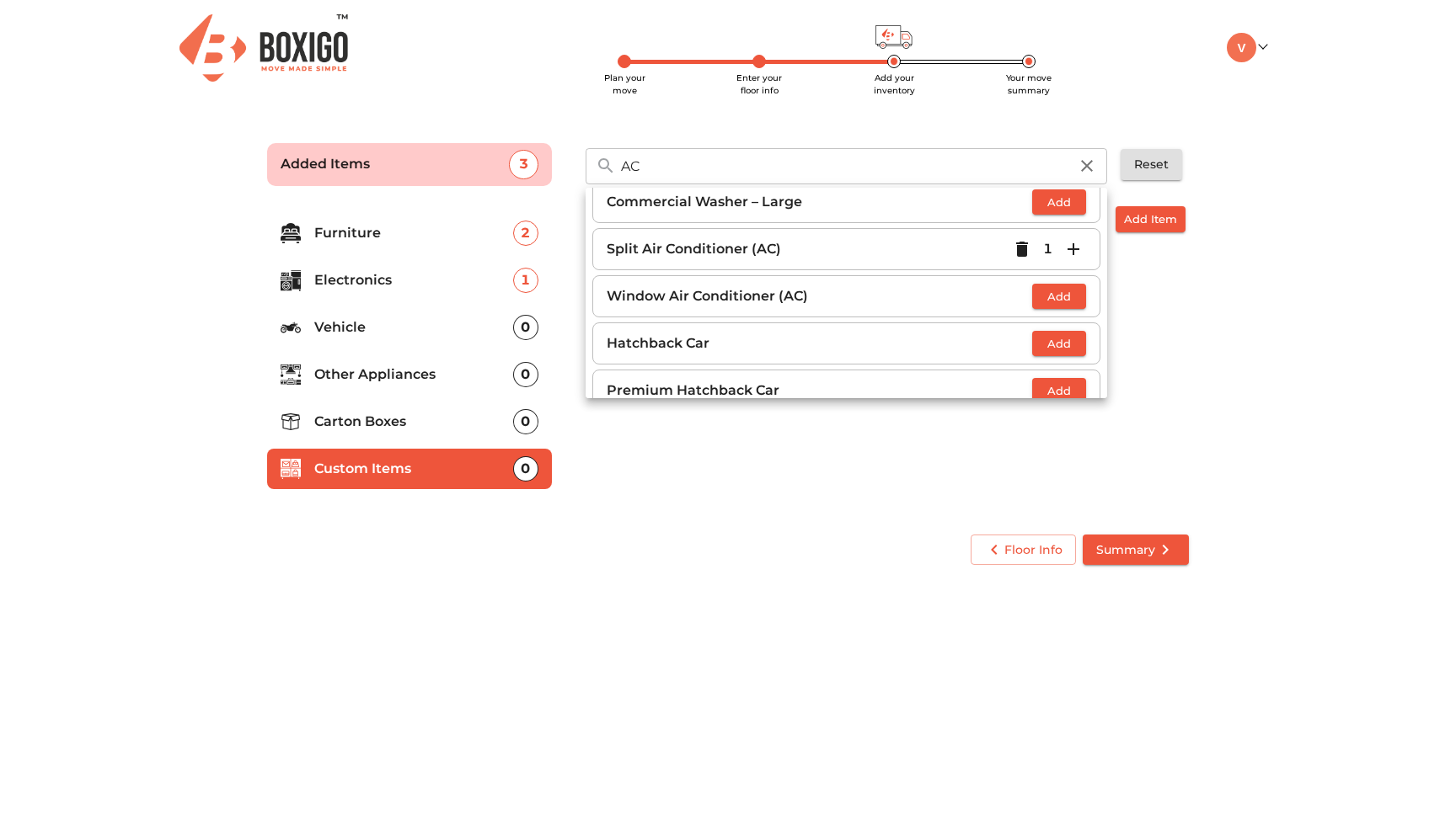
click at [393, 241] on p "Furniture" at bounding box center [414, 233] width 199 height 20
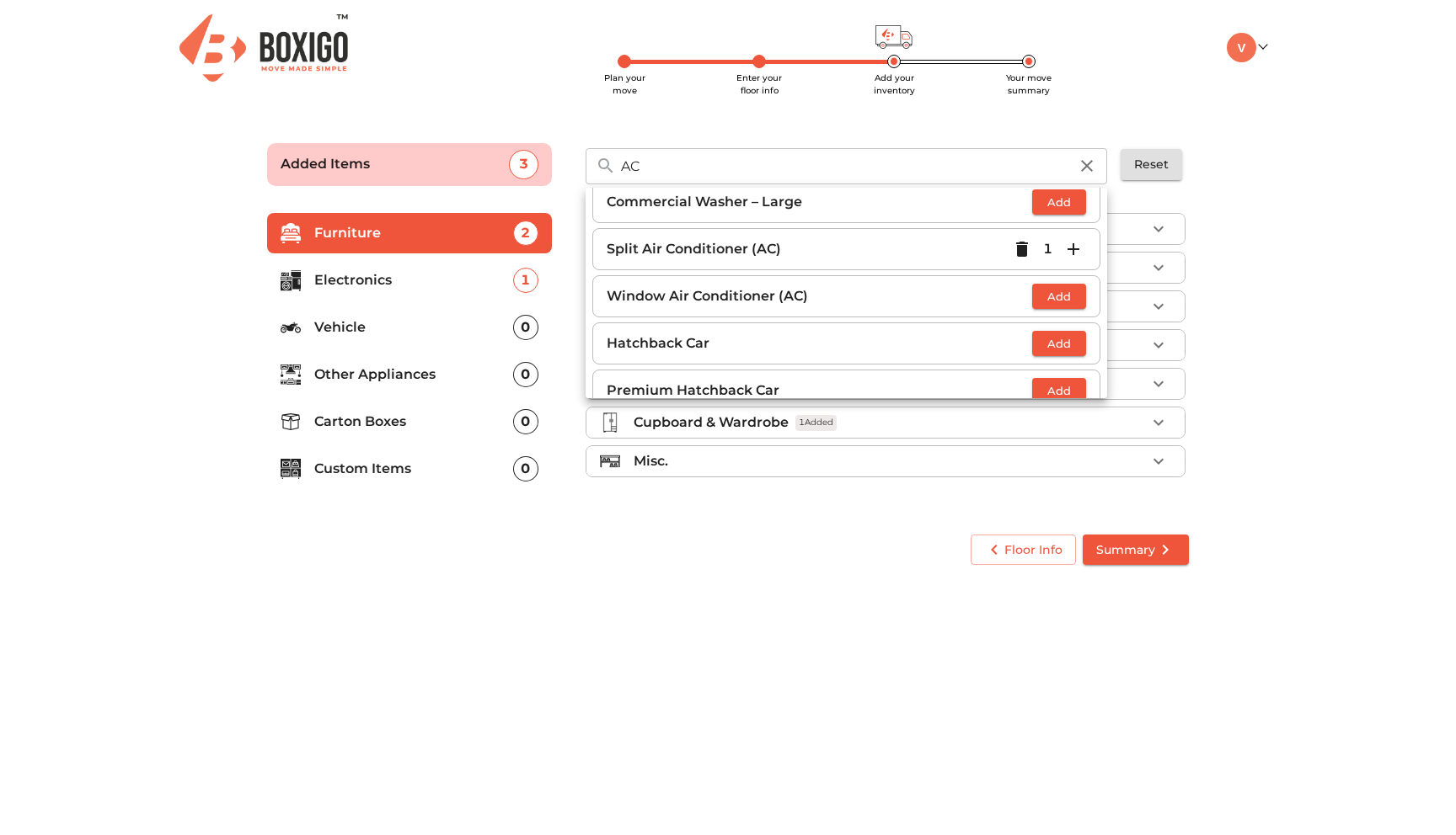
scroll to position [0, 0]
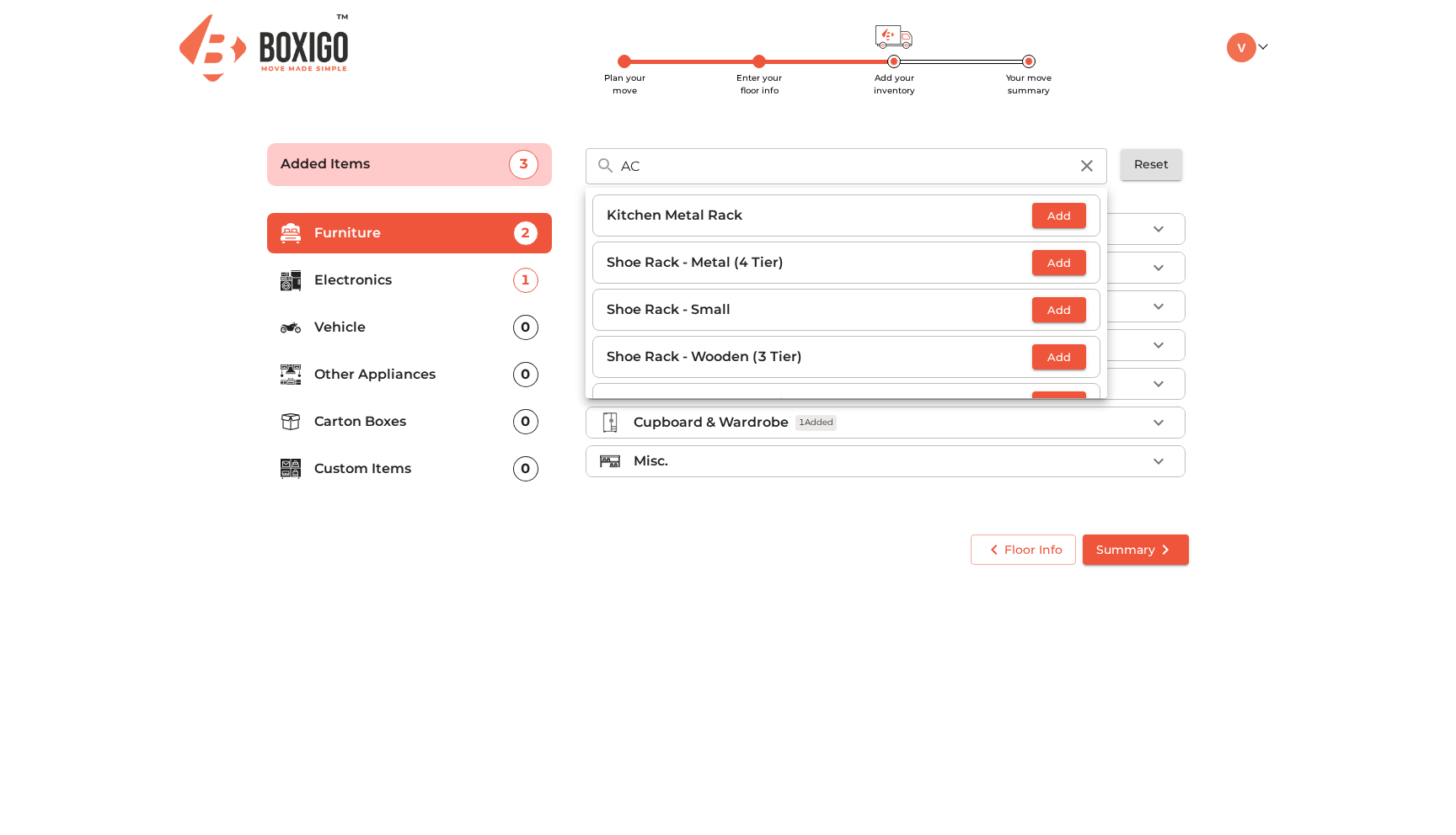
click at [411, 288] on p "Electronics" at bounding box center [414, 280] width 199 height 20
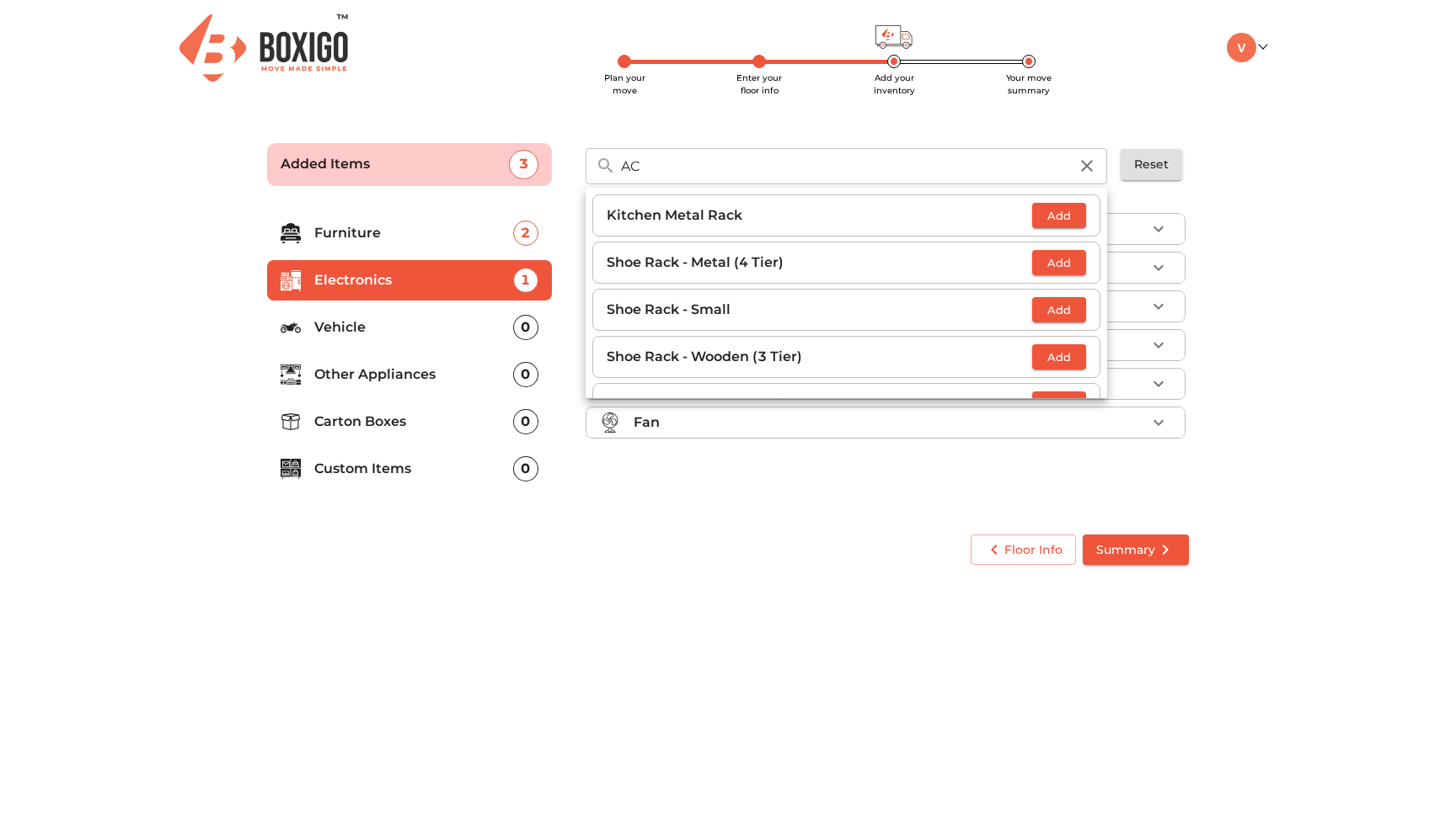
click at [397, 331] on p "Vehicle" at bounding box center [414, 327] width 199 height 20
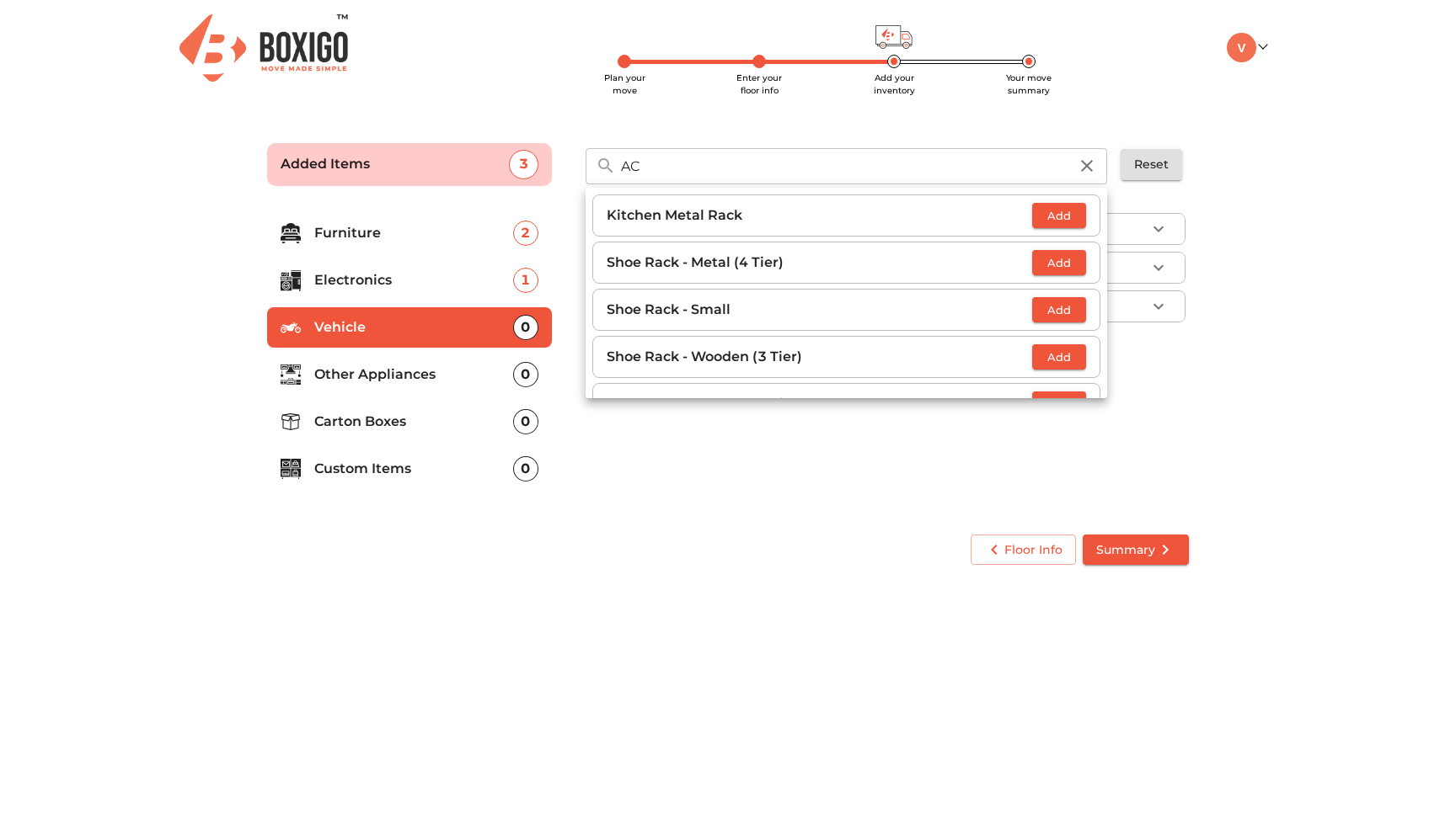
click at [429, 247] on li "Furniture 2" at bounding box center [409, 233] width 285 height 41
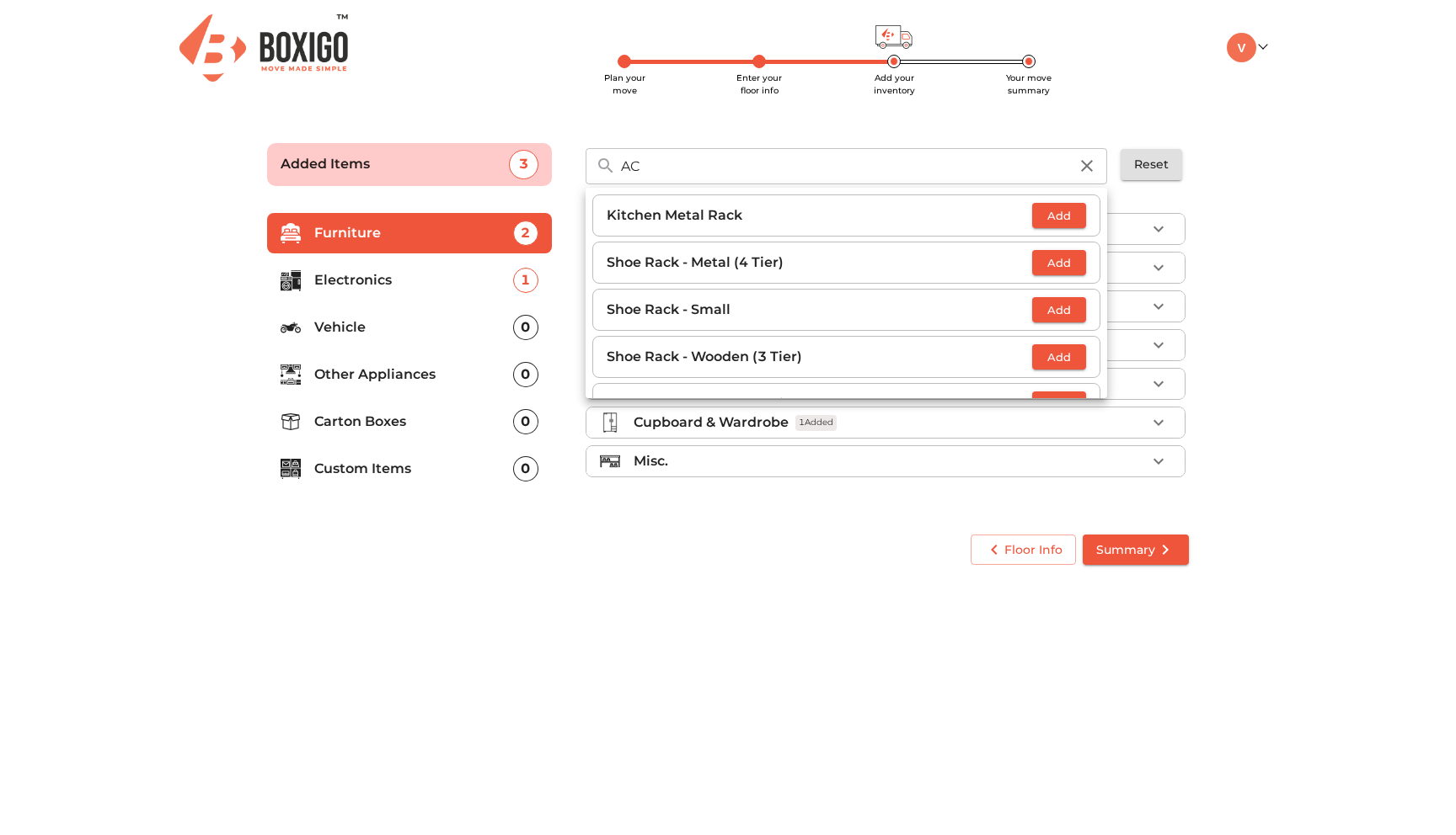
click at [1082, 164] on icon "button" at bounding box center [1087, 165] width 20 height 20
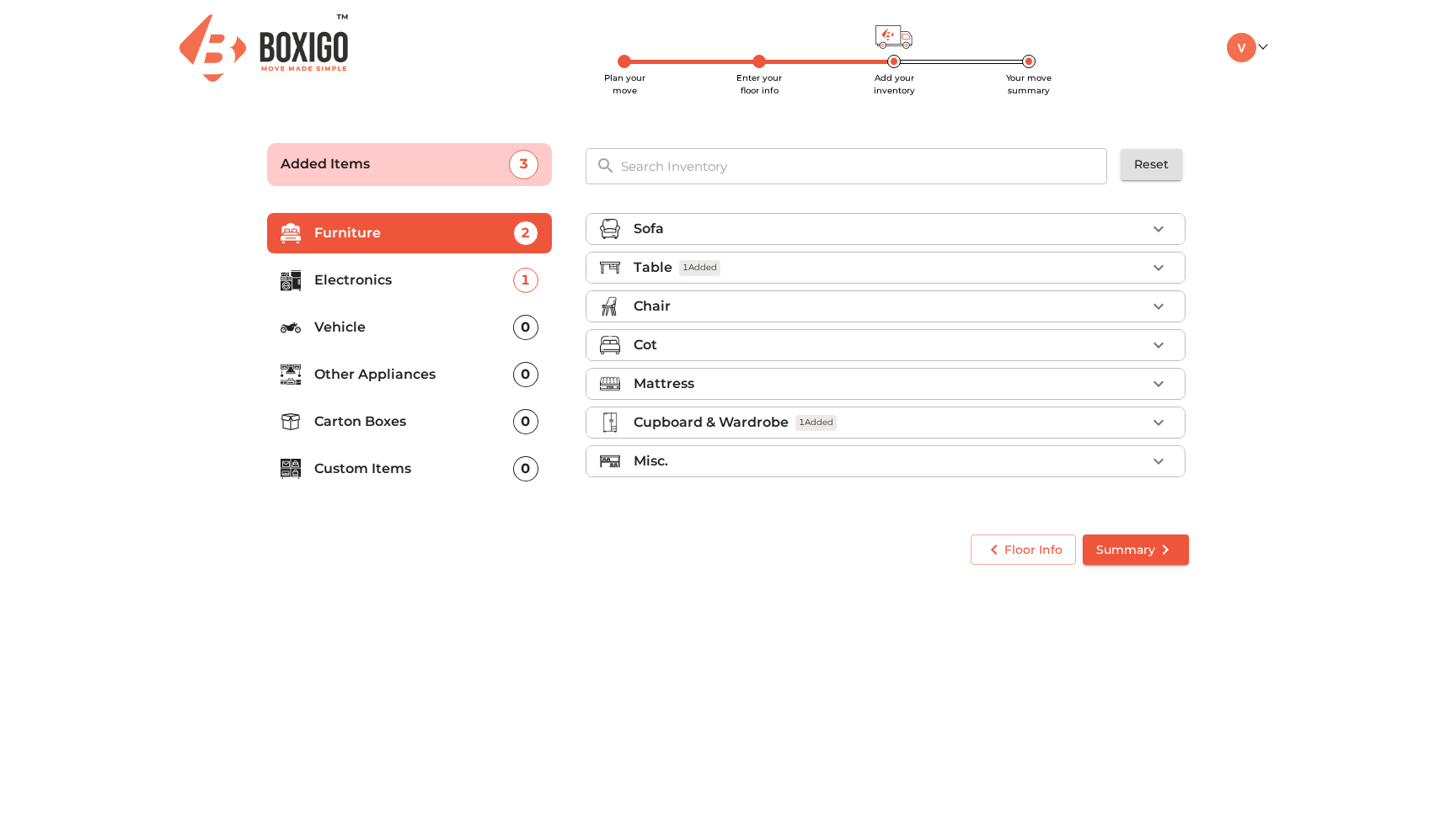
click at [811, 419] on span "1 Added" at bounding box center [815, 423] width 41 height 16
click at [1136, 469] on span "Add" at bounding box center [1144, 462] width 37 height 19
click at [798, 265] on div "Table 1 Added" at bounding box center [889, 268] width 512 height 20
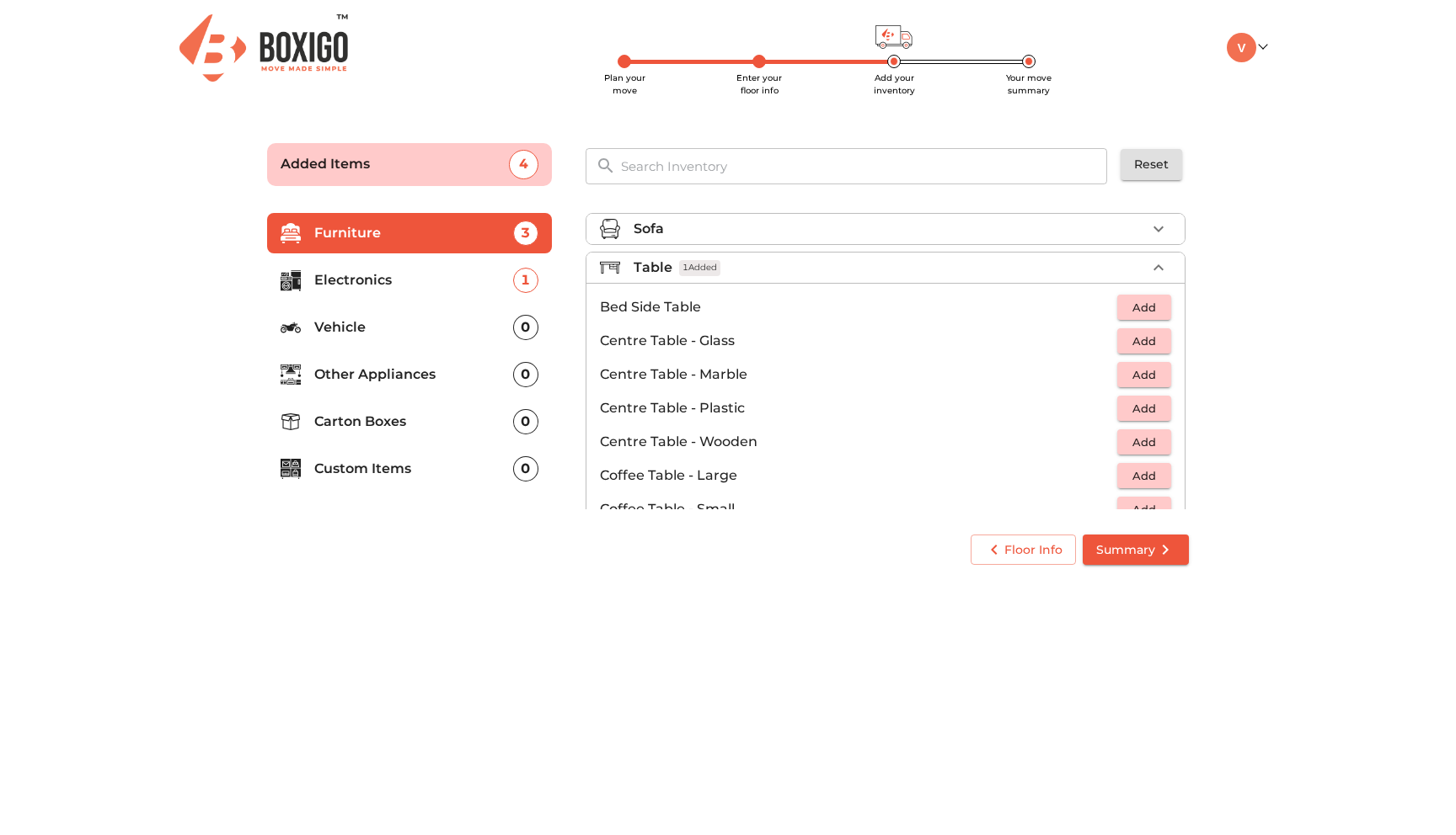
click at [798, 265] on div "Table 1 Added" at bounding box center [889, 268] width 512 height 20
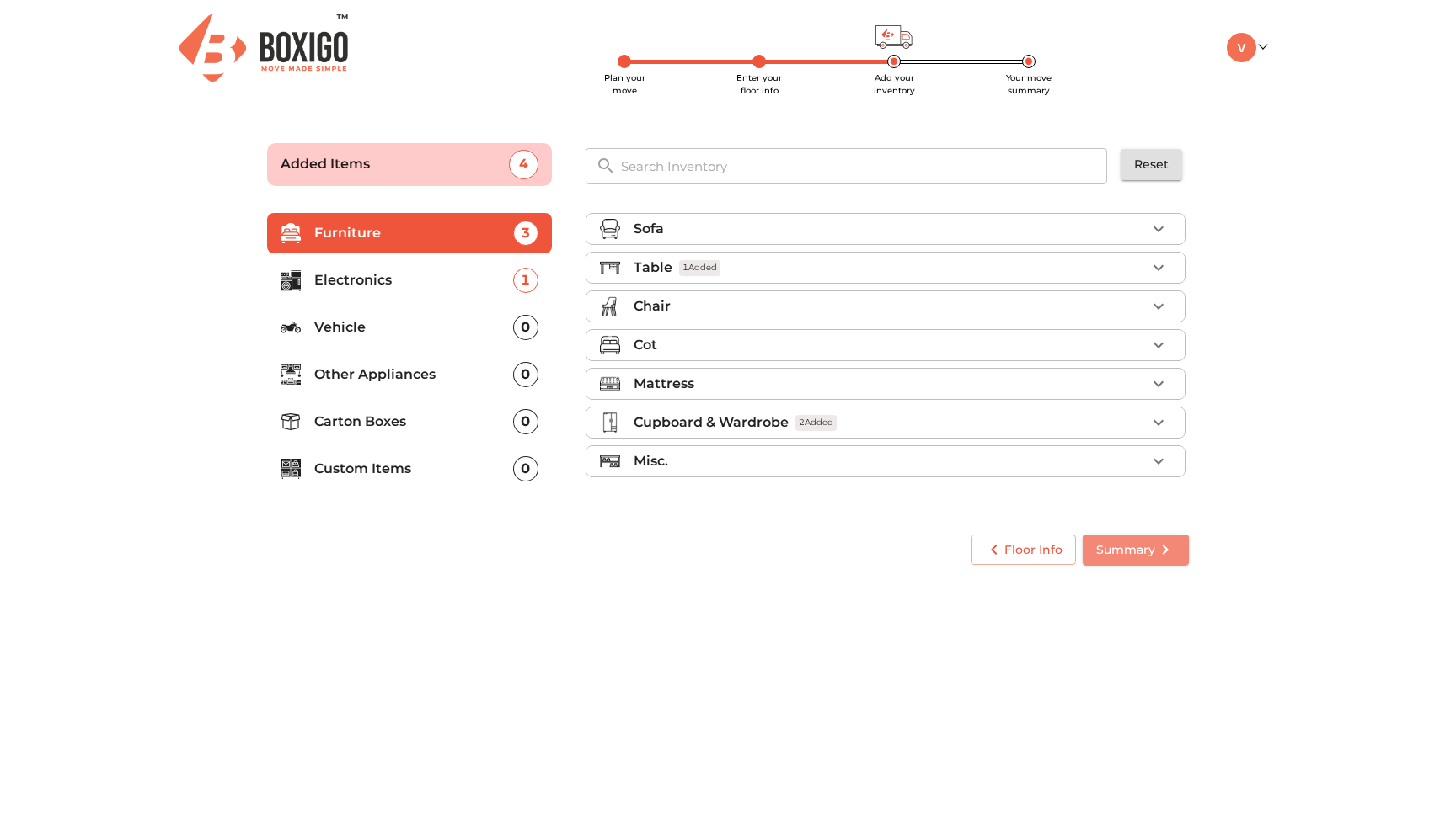
click at [1127, 549] on span "Summary" at bounding box center [1135, 550] width 79 height 21
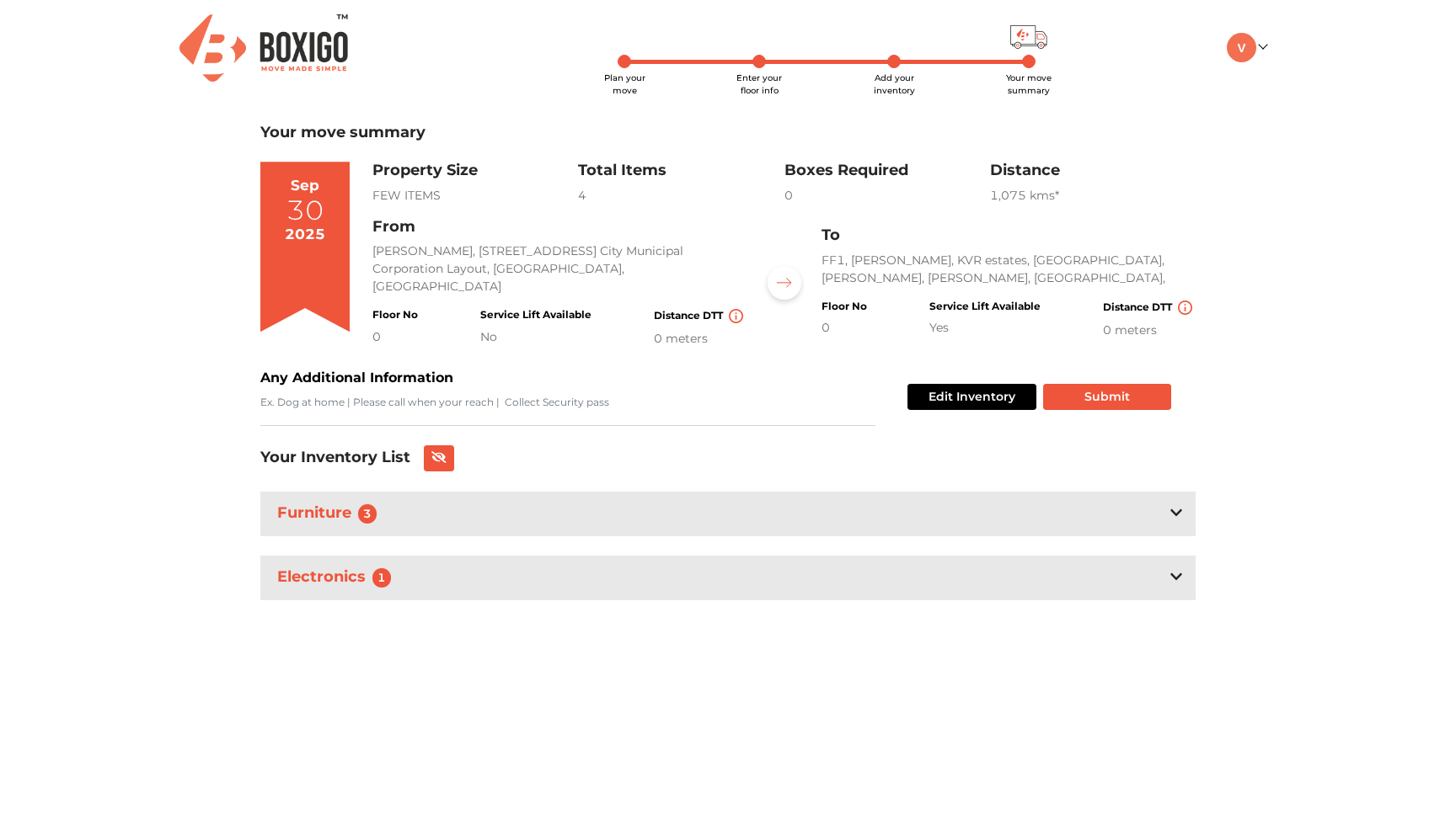
click at [1185, 514] on div "Furniture 3" at bounding box center [728, 514] width 935 height 44
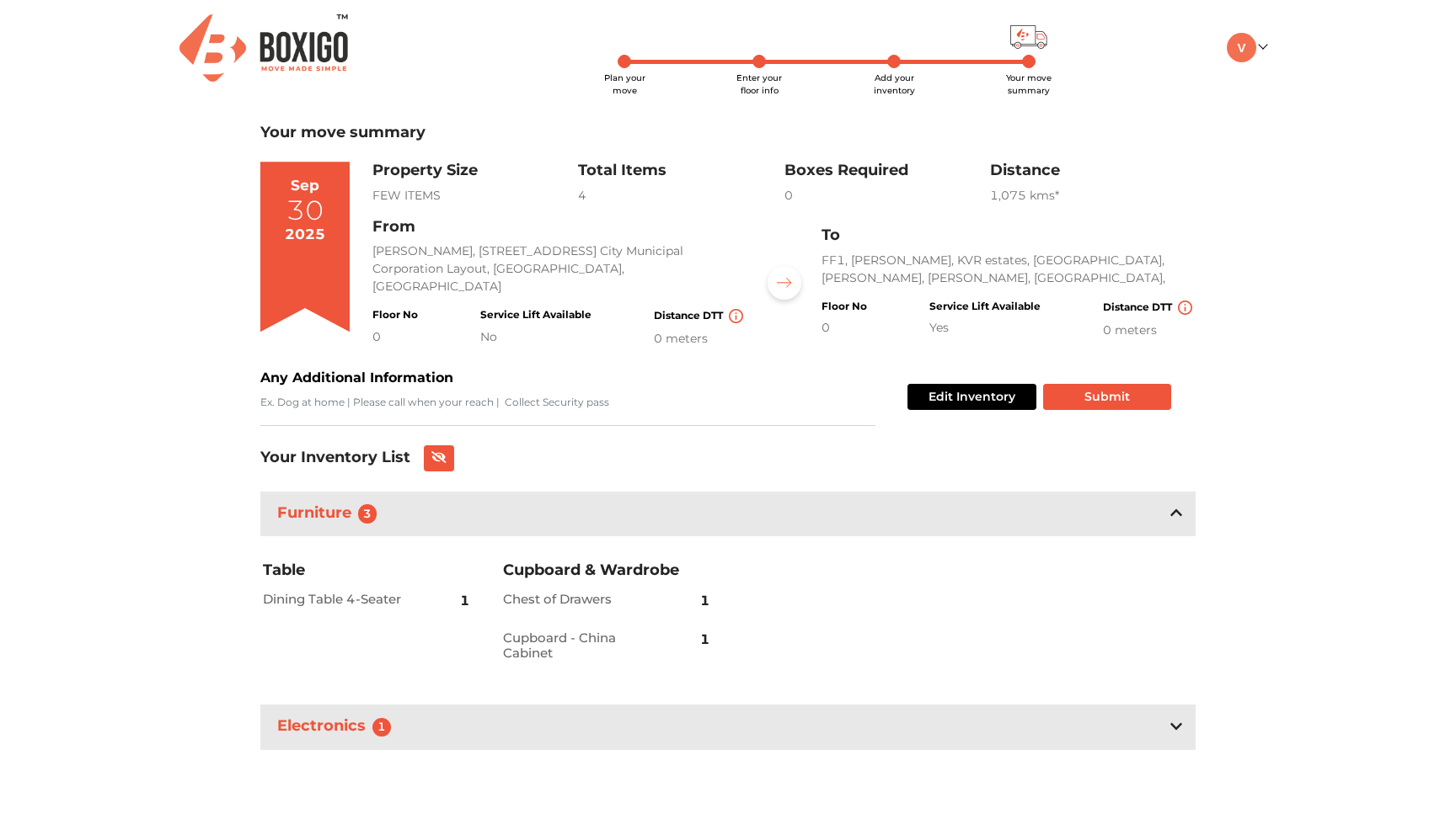
click at [1174, 514] on icon at bounding box center [1176, 513] width 12 height 7
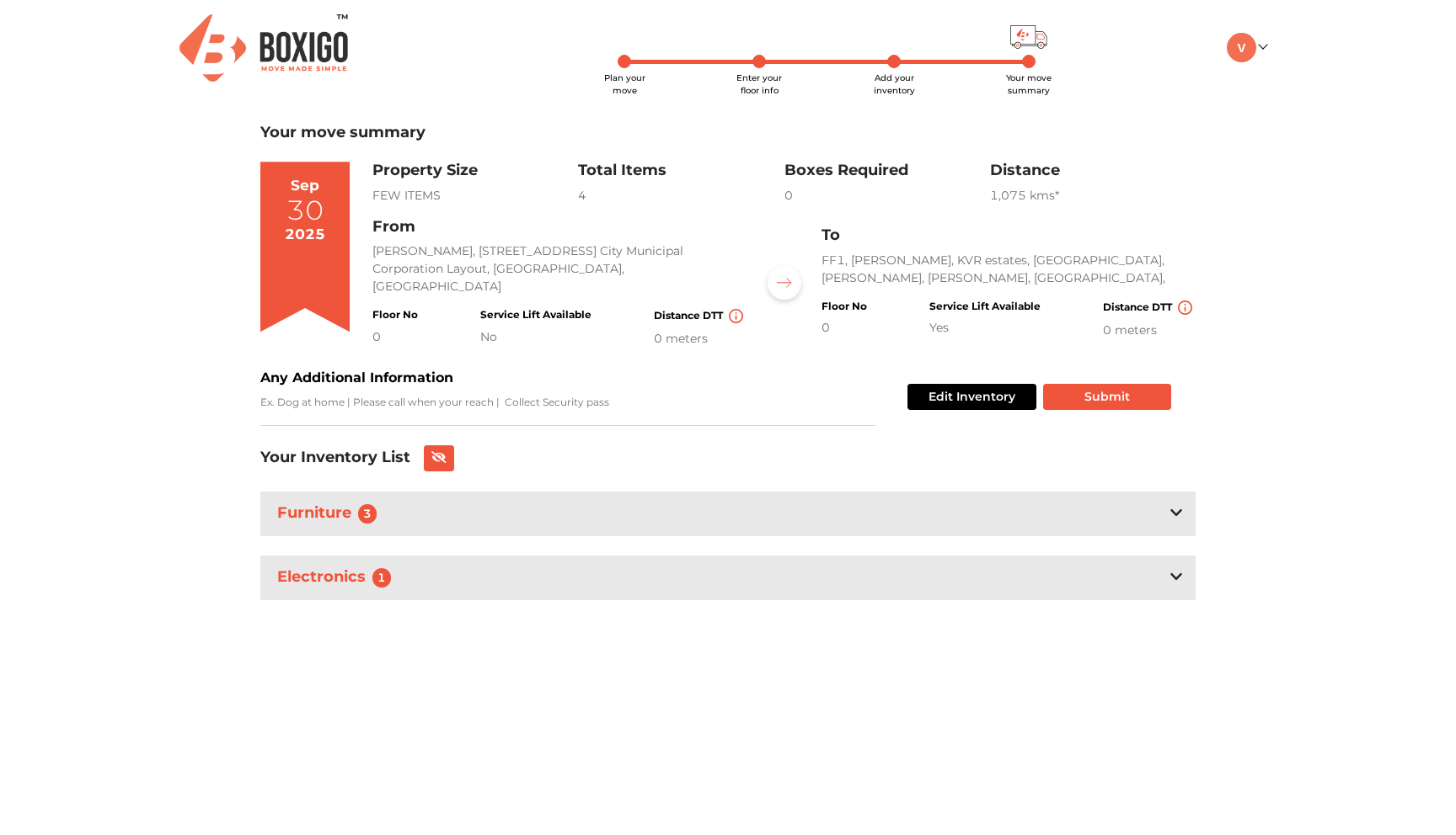
click at [1178, 564] on div "Electronics 1" at bounding box center [728, 578] width 935 height 44
click at [1178, 565] on div "Electronics 1" at bounding box center [728, 578] width 935 height 44
click at [1170, 512] on icon at bounding box center [1176, 514] width 12 height 14
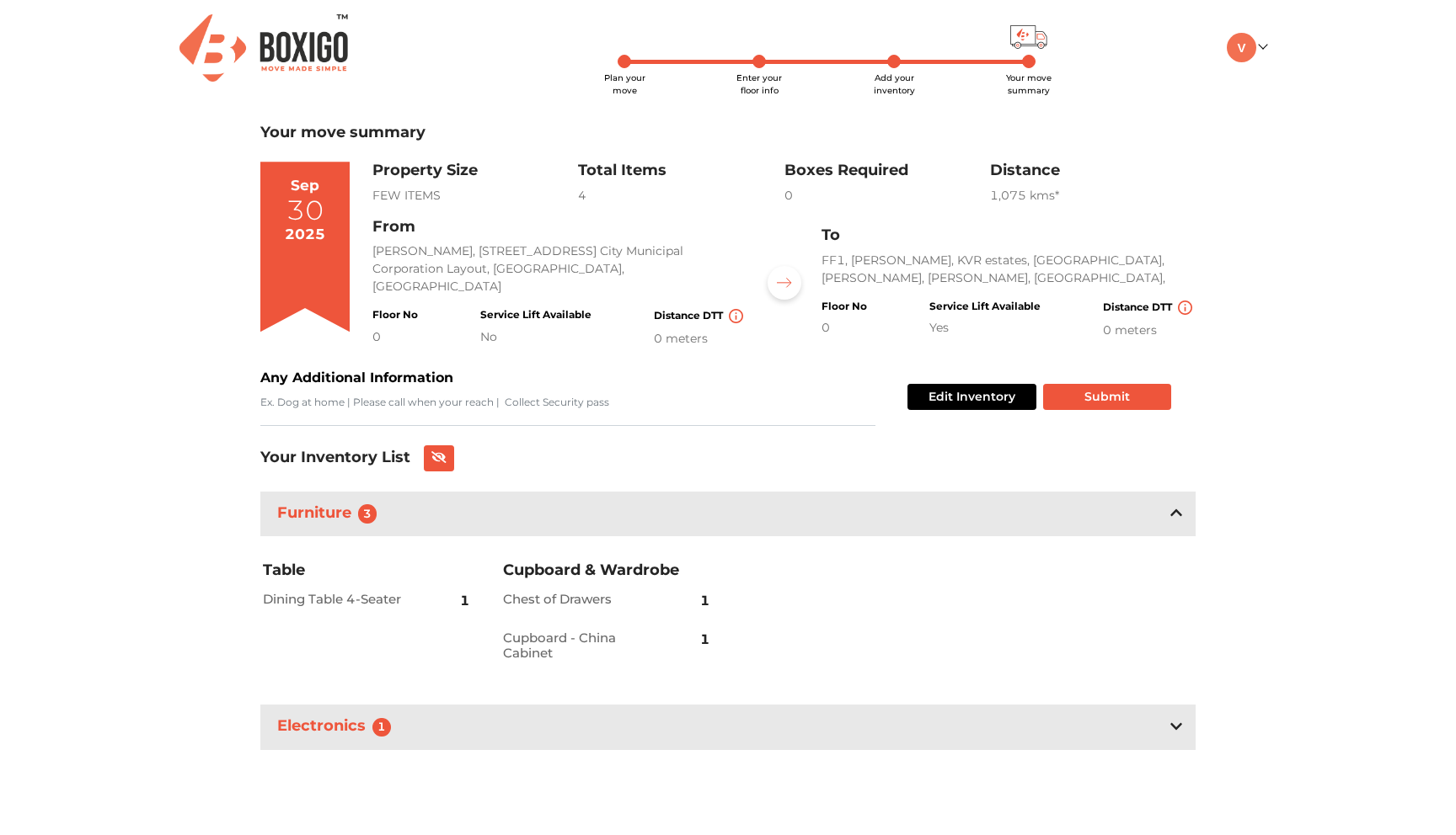
click at [1170, 512] on icon at bounding box center [1176, 514] width 12 height 14
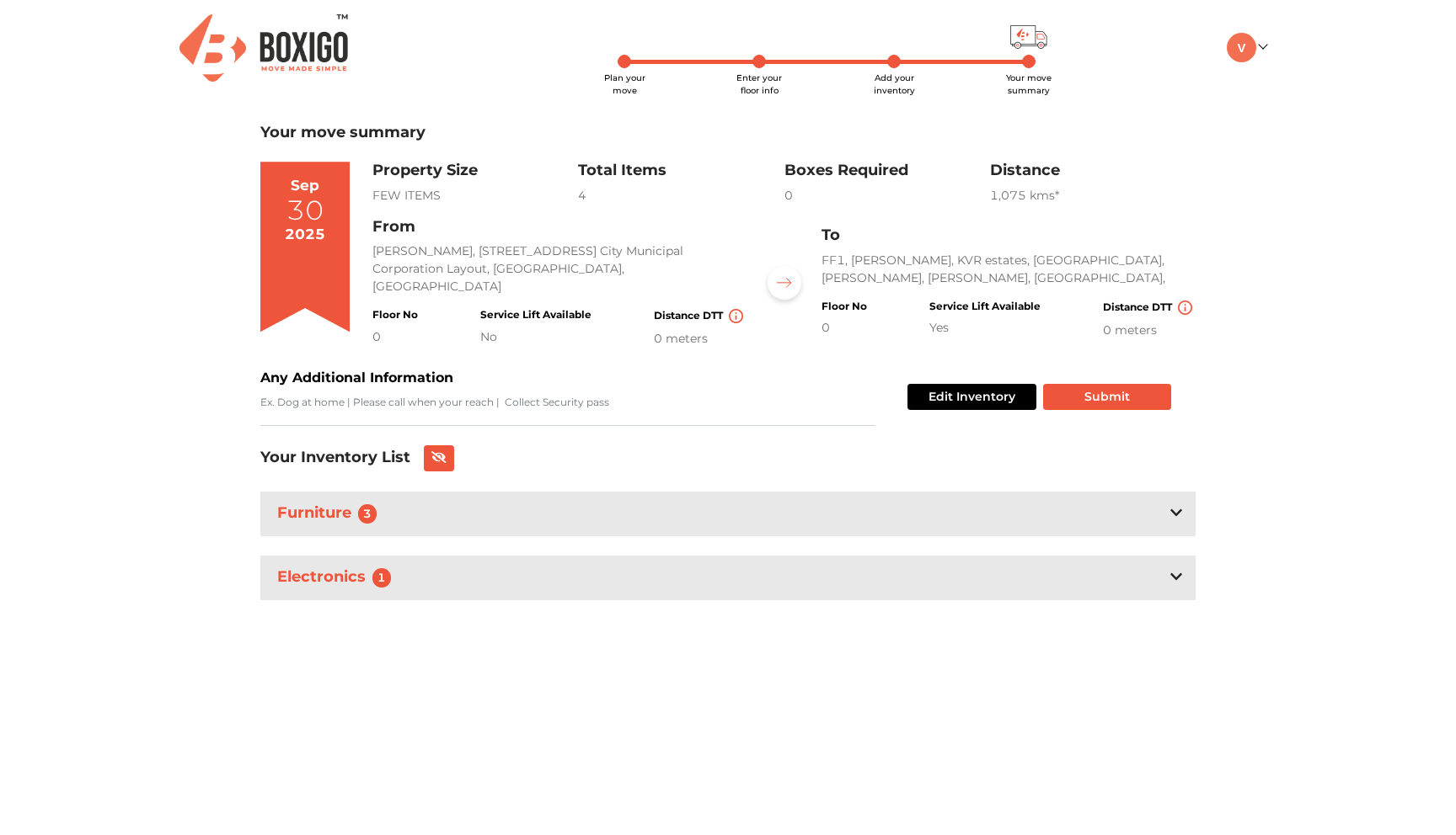
click at [1166, 566] on div "Electronics 1" at bounding box center [728, 578] width 935 height 44
click at [1166, 584] on div "Electronics 1" at bounding box center [728, 578] width 935 height 44
click at [1096, 395] on button "Submit" at bounding box center [1107, 397] width 128 height 26
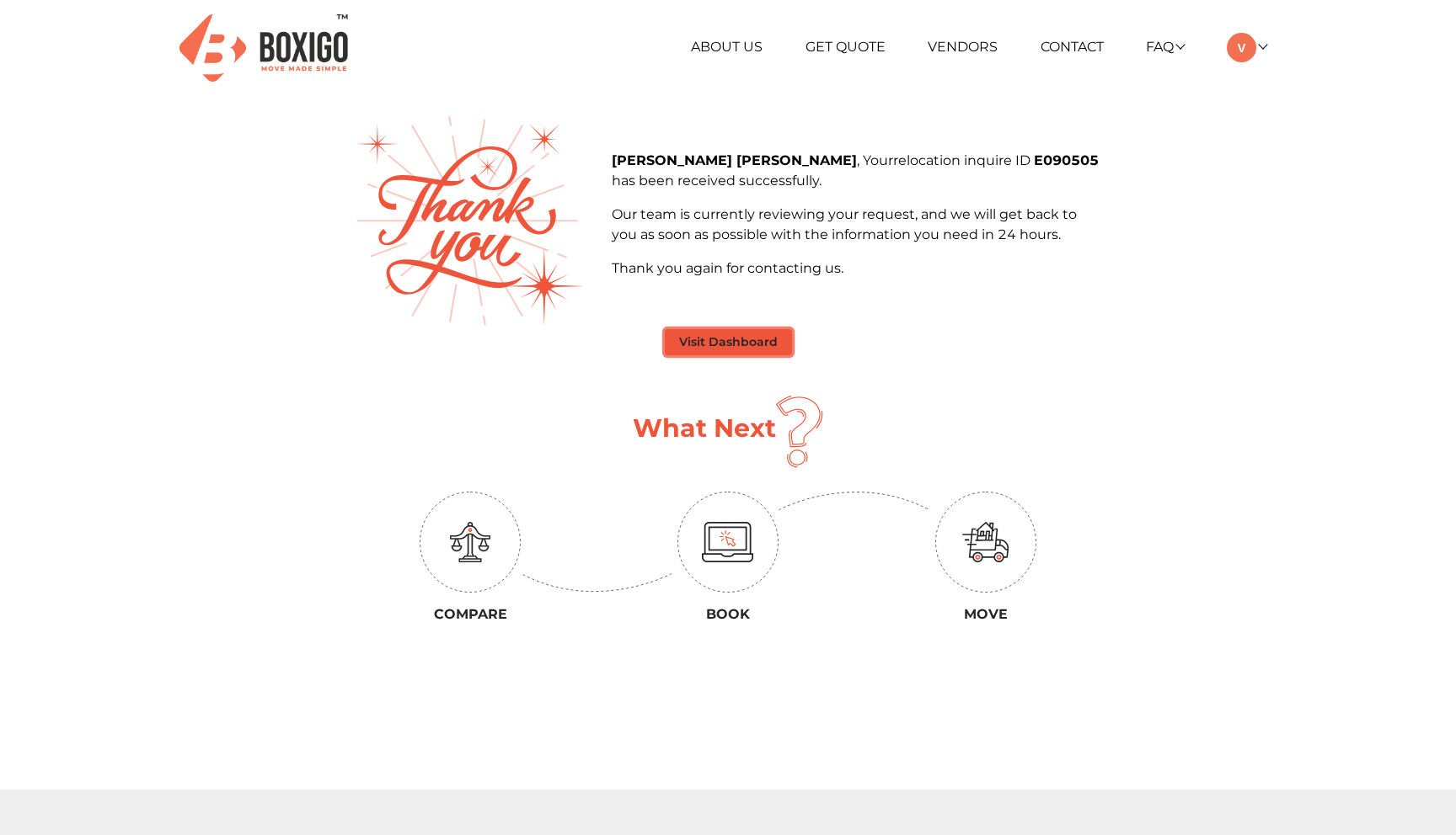
click at [719, 342] on button "Visit Dashboard" at bounding box center [728, 342] width 127 height 26
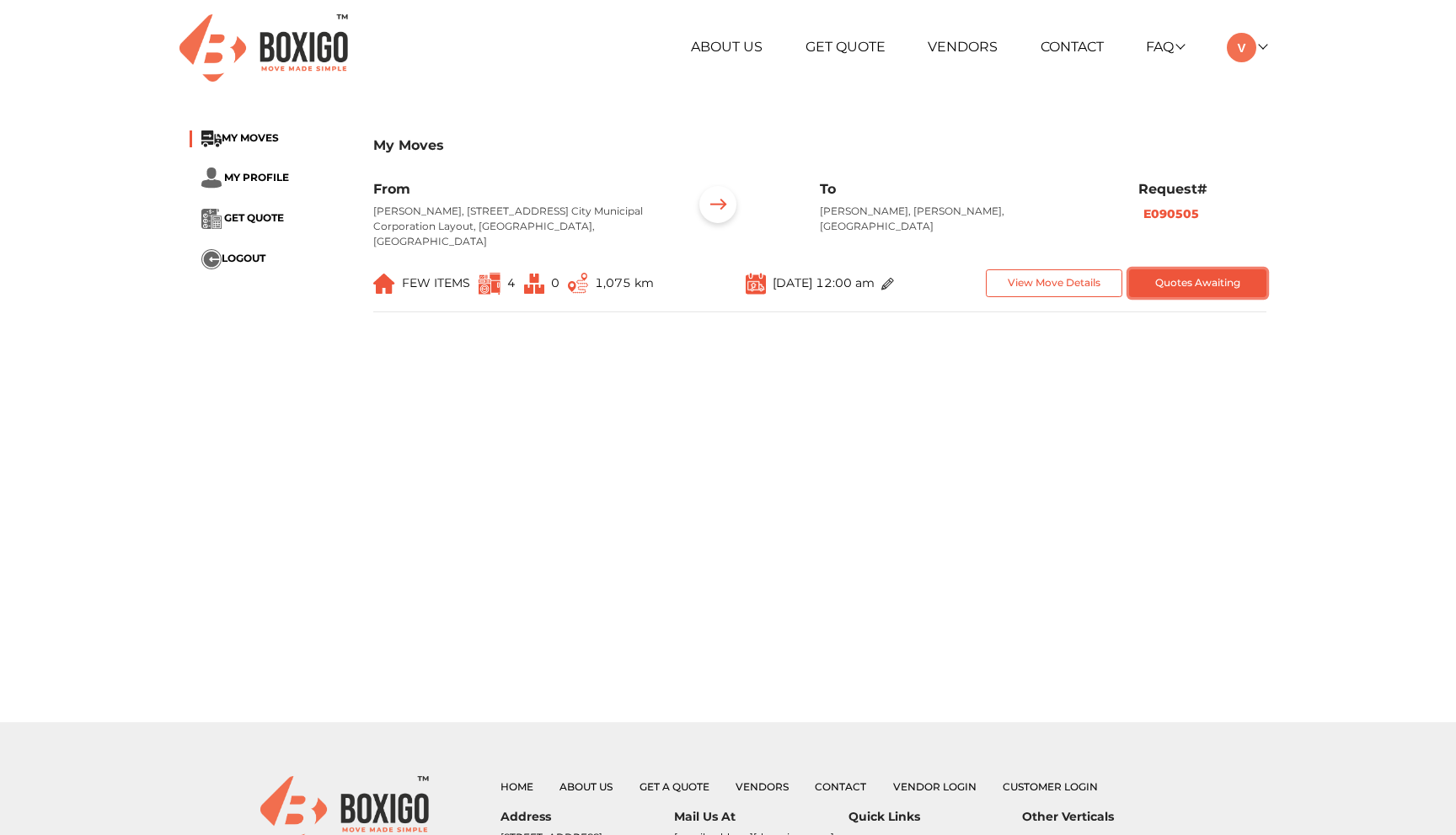
click at [1168, 284] on button "Quotes Awaiting" at bounding box center [1198, 283] width 137 height 28
